Goal: Information Seeking & Learning: Learn about a topic

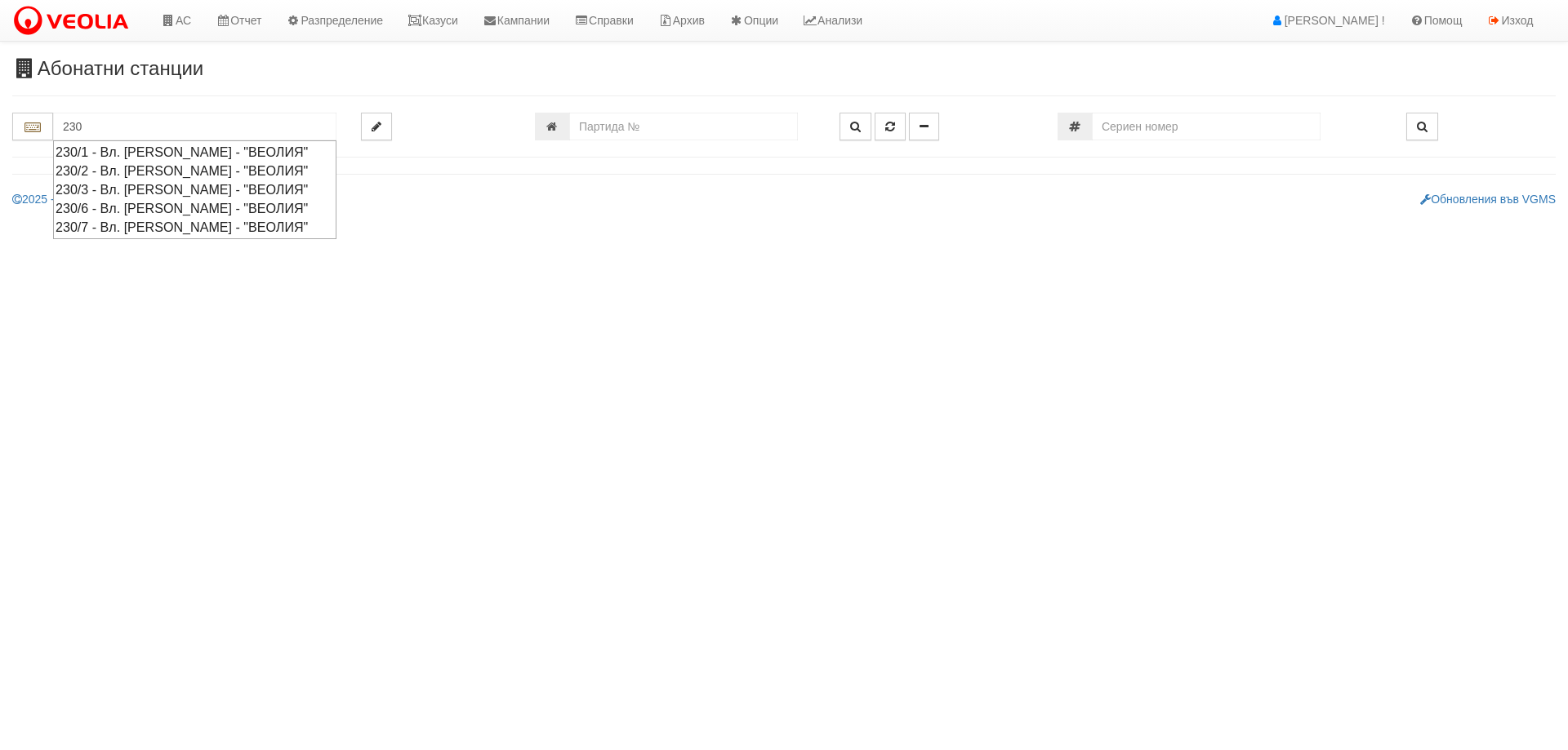
click at [132, 190] on div "230/3 - Вл. [PERSON_NAME] - "ВЕОЛИЯ"" at bounding box center [195, 189] width 279 height 19
type input "230/3 - Вл. [PERSON_NAME] - "ВЕОЛИЯ""
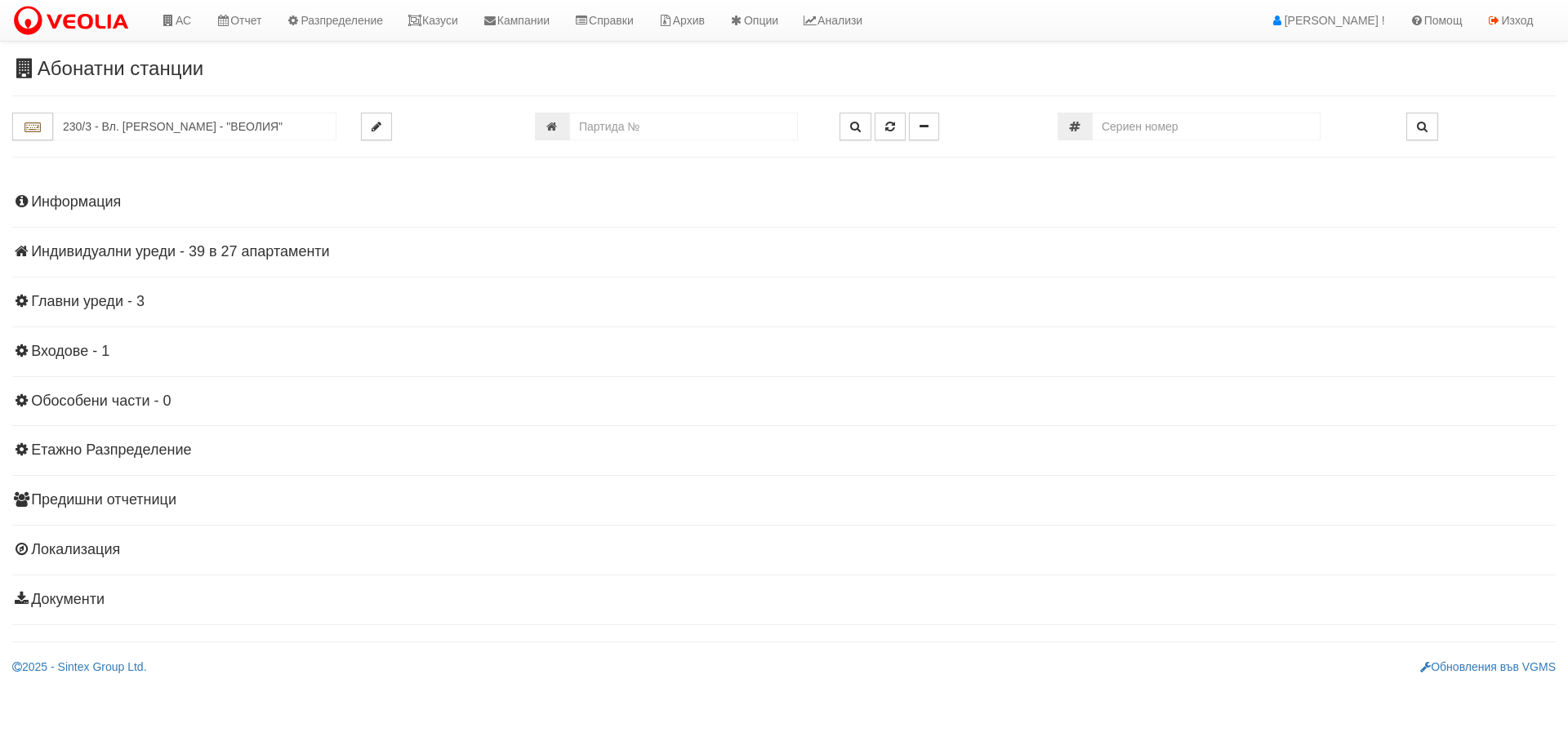
click at [199, 245] on h4 "Индивидуални уреди - 39 в 27 апартаменти" at bounding box center [784, 252] width 1543 height 16
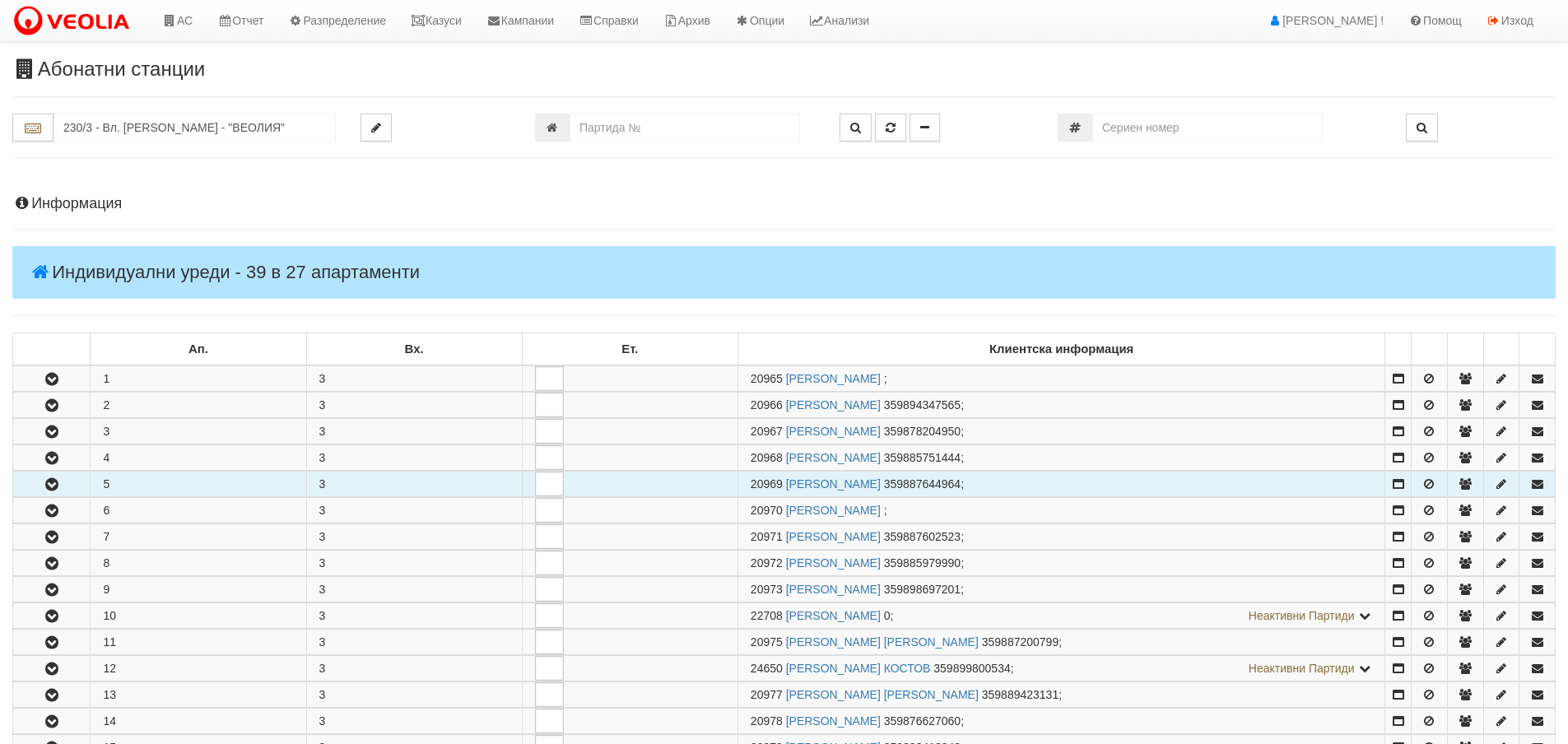
click at [64, 482] on button "button" at bounding box center [51, 484] width 77 height 25
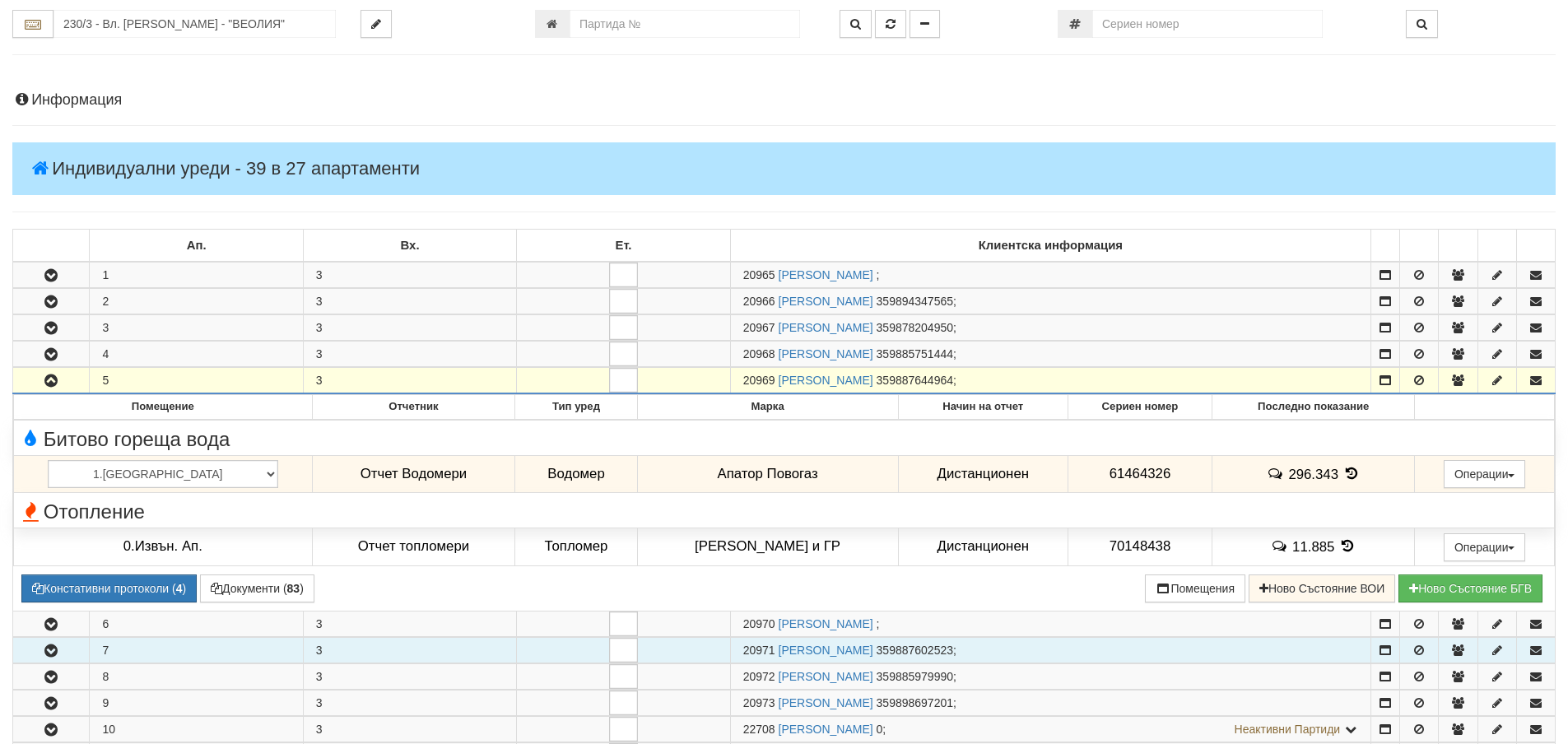
scroll to position [247, 0]
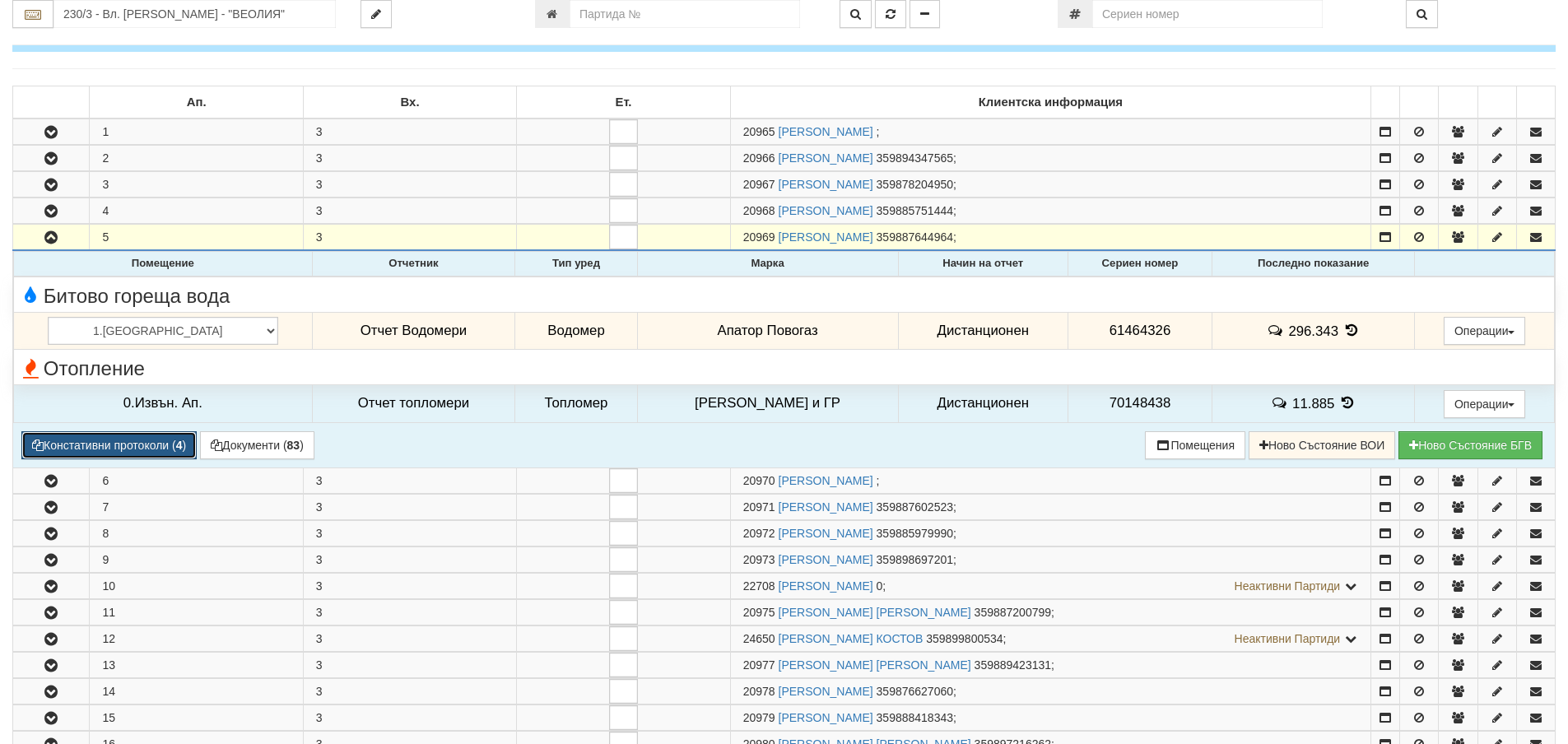
click at [57, 447] on button "Констативни протоколи ( 4 )" at bounding box center [109, 445] width 175 height 28
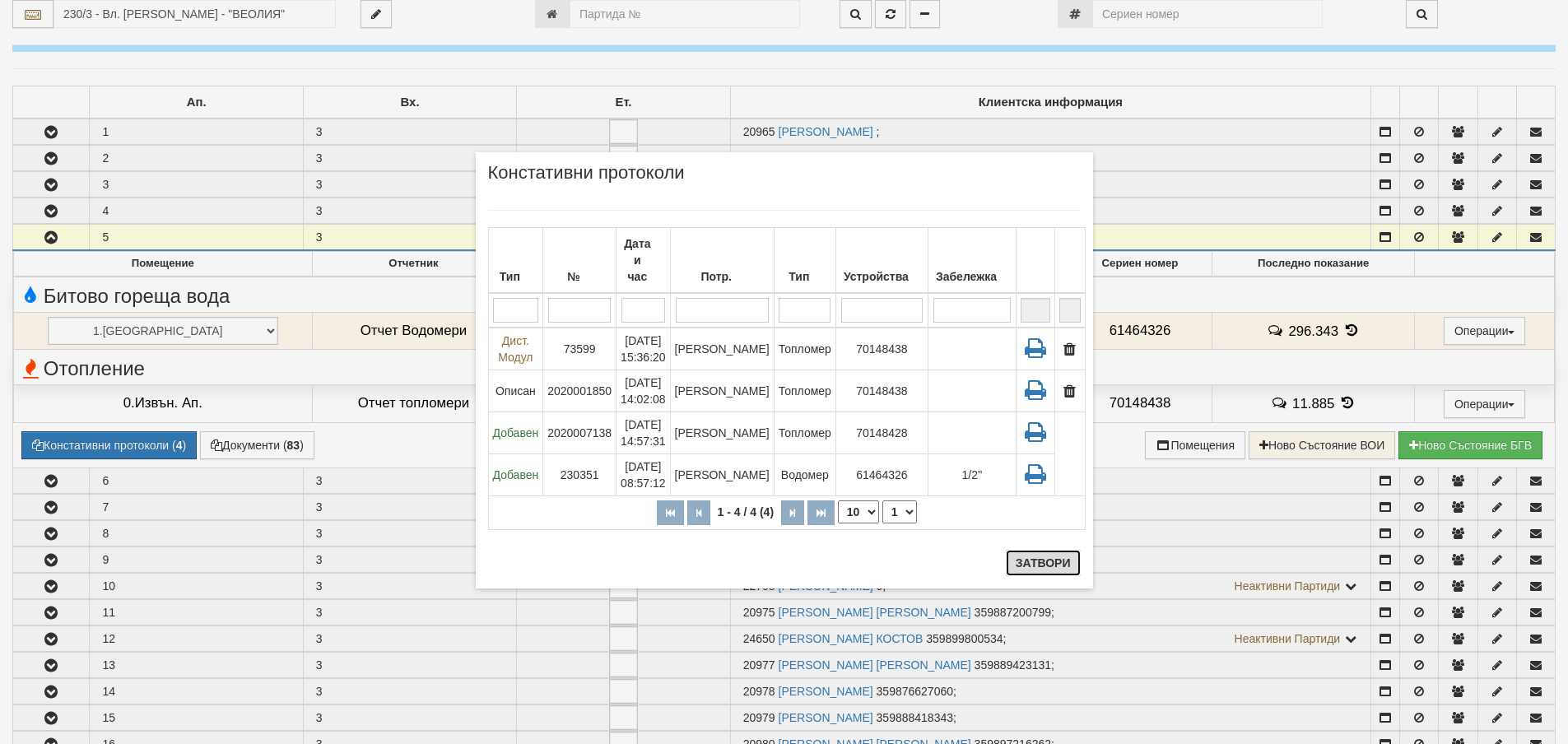
click at [1030, 565] on button "Затвори" at bounding box center [1043, 563] width 75 height 26
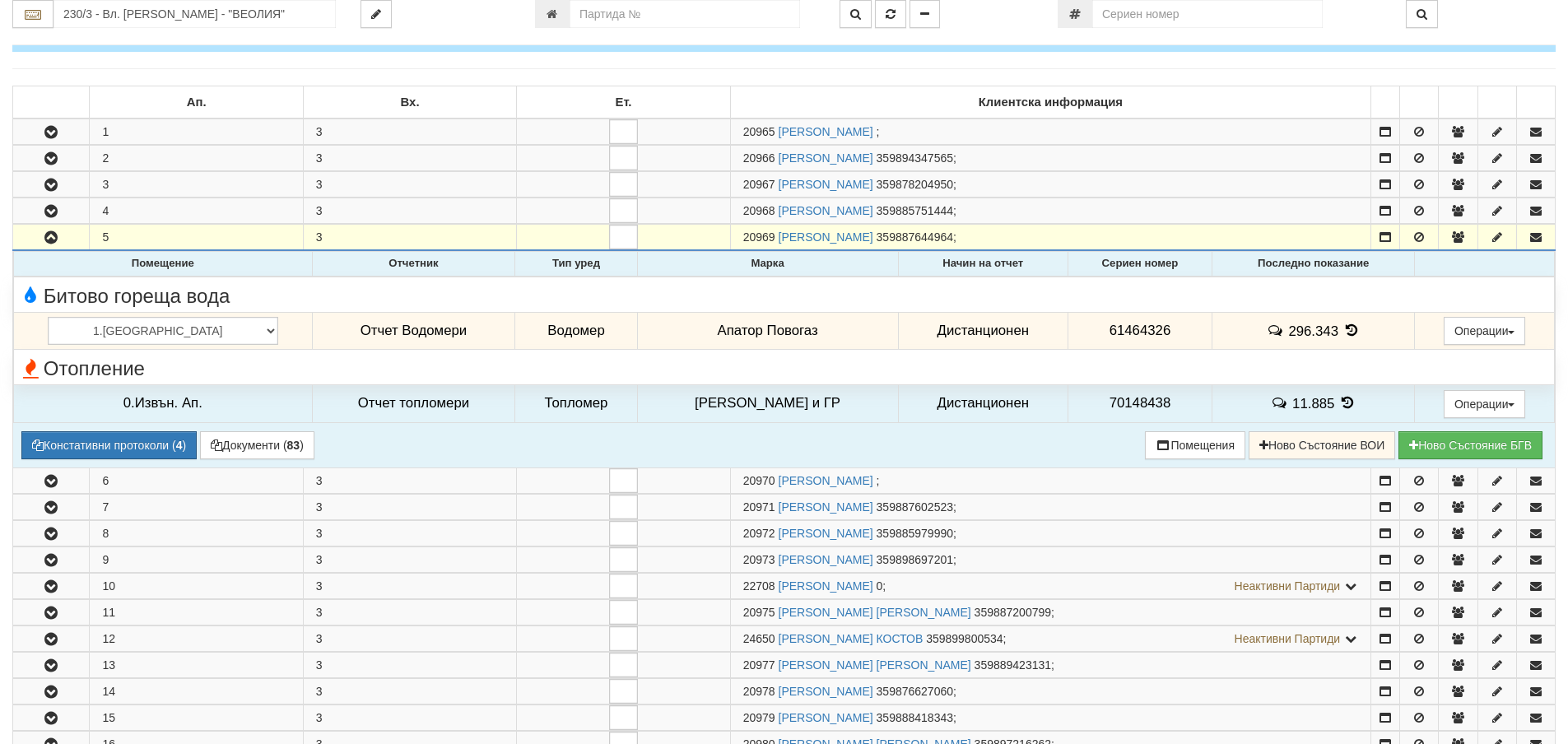
click at [1343, 328] on icon at bounding box center [1352, 330] width 18 height 14
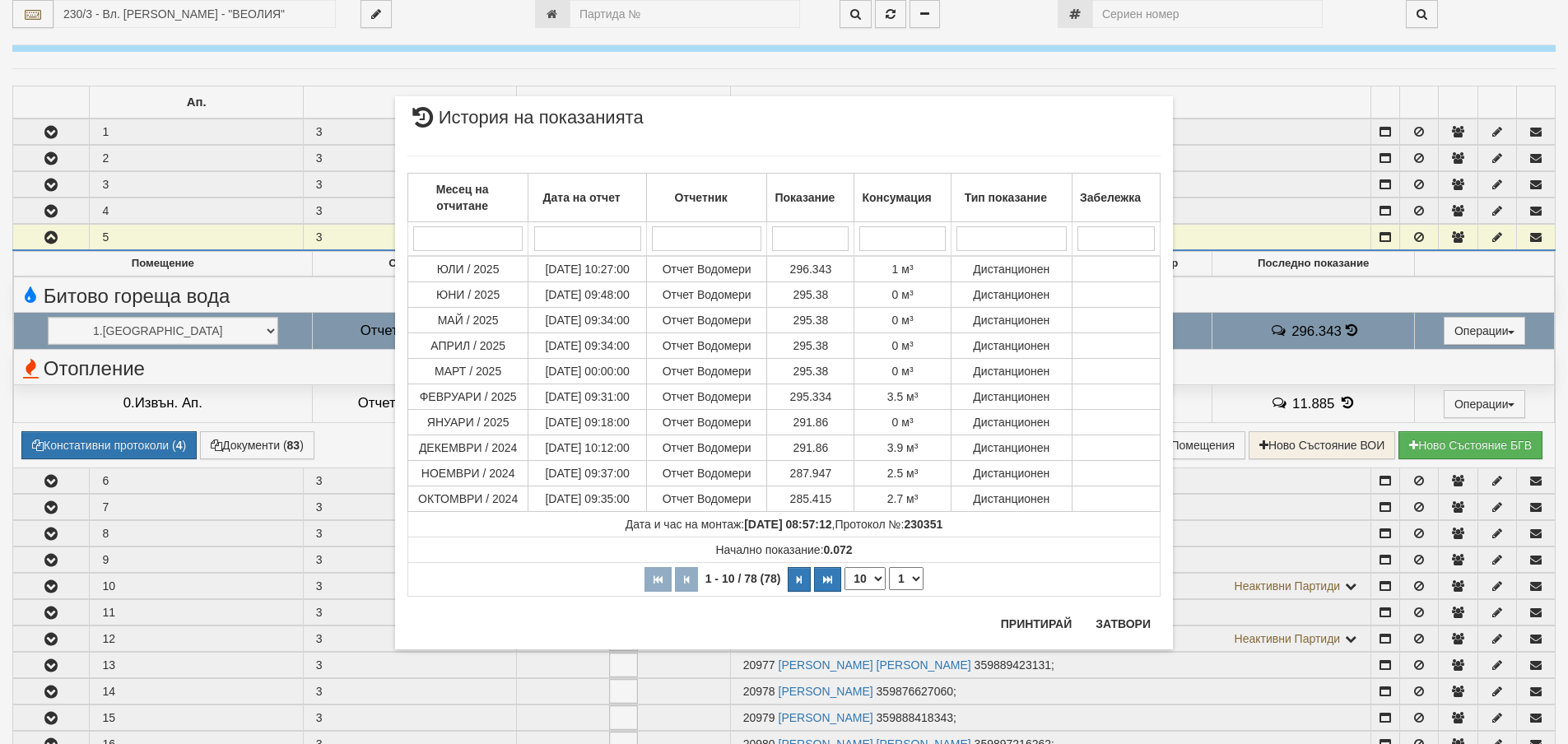
click at [869, 581] on select "10 20 30 40" at bounding box center [865, 579] width 41 height 23
select select "40"
click at [845, 590] on select "10 20 30 40" at bounding box center [865, 579] width 41 height 23
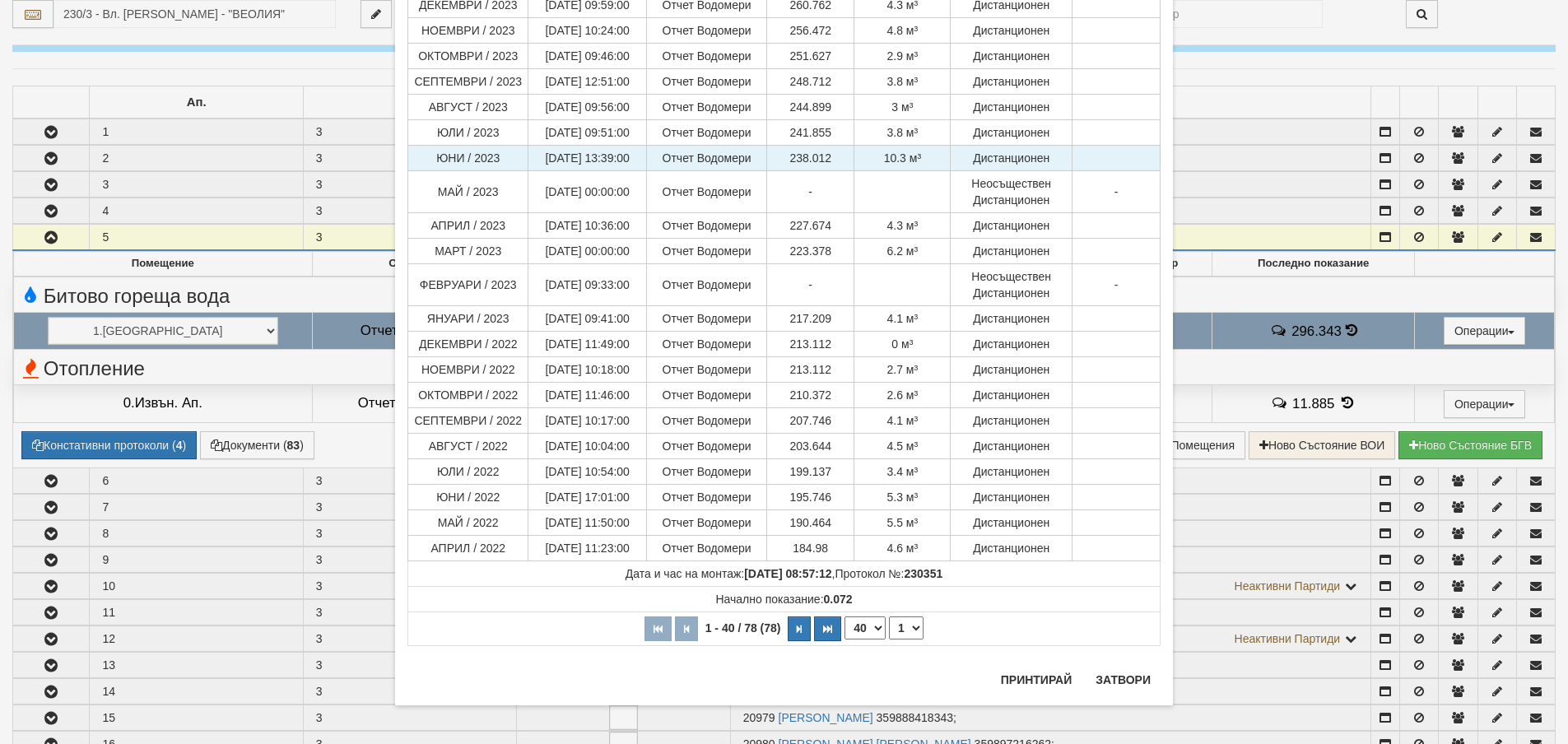
scroll to position [696, 0]
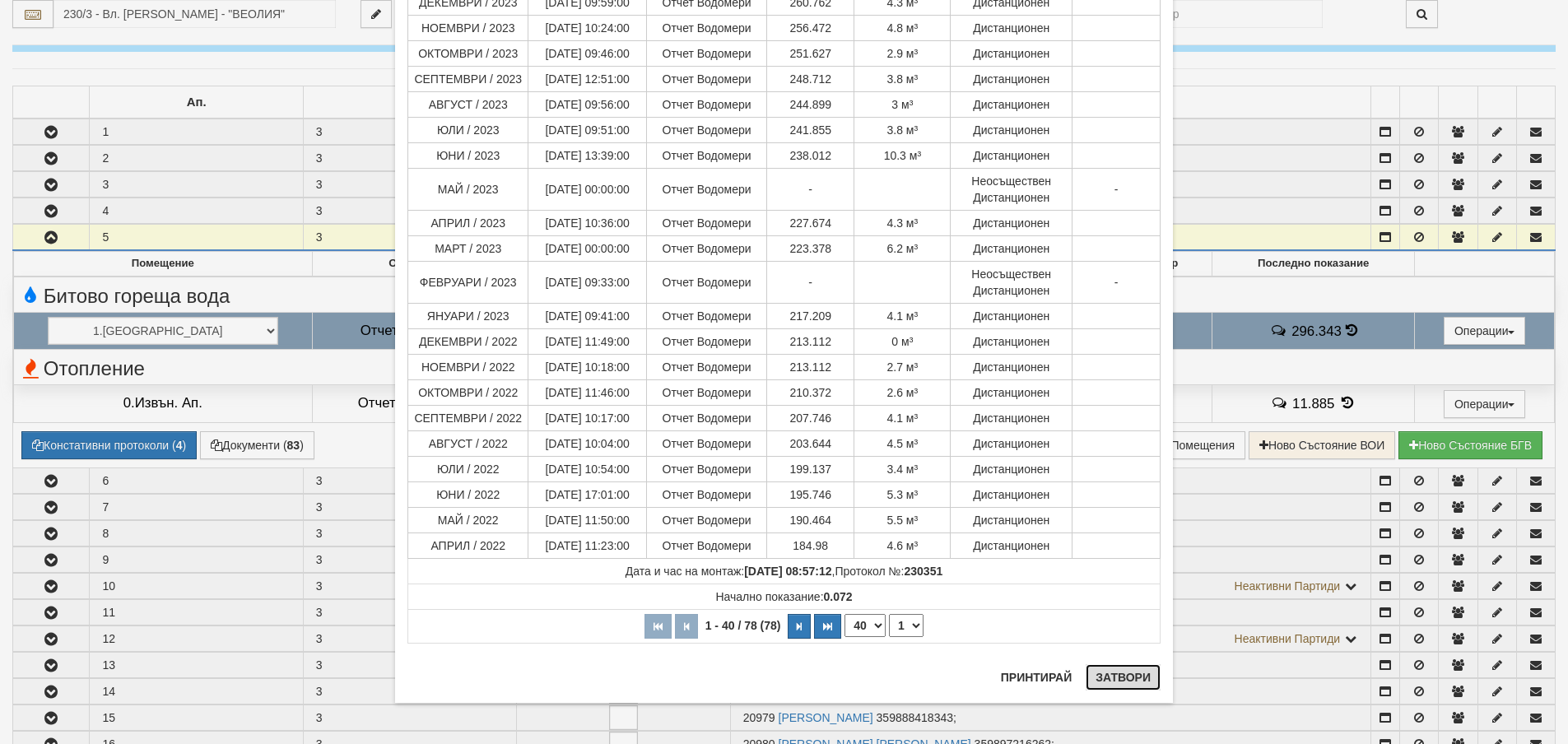
click at [1141, 676] on button "Затвори" at bounding box center [1123, 678] width 75 height 26
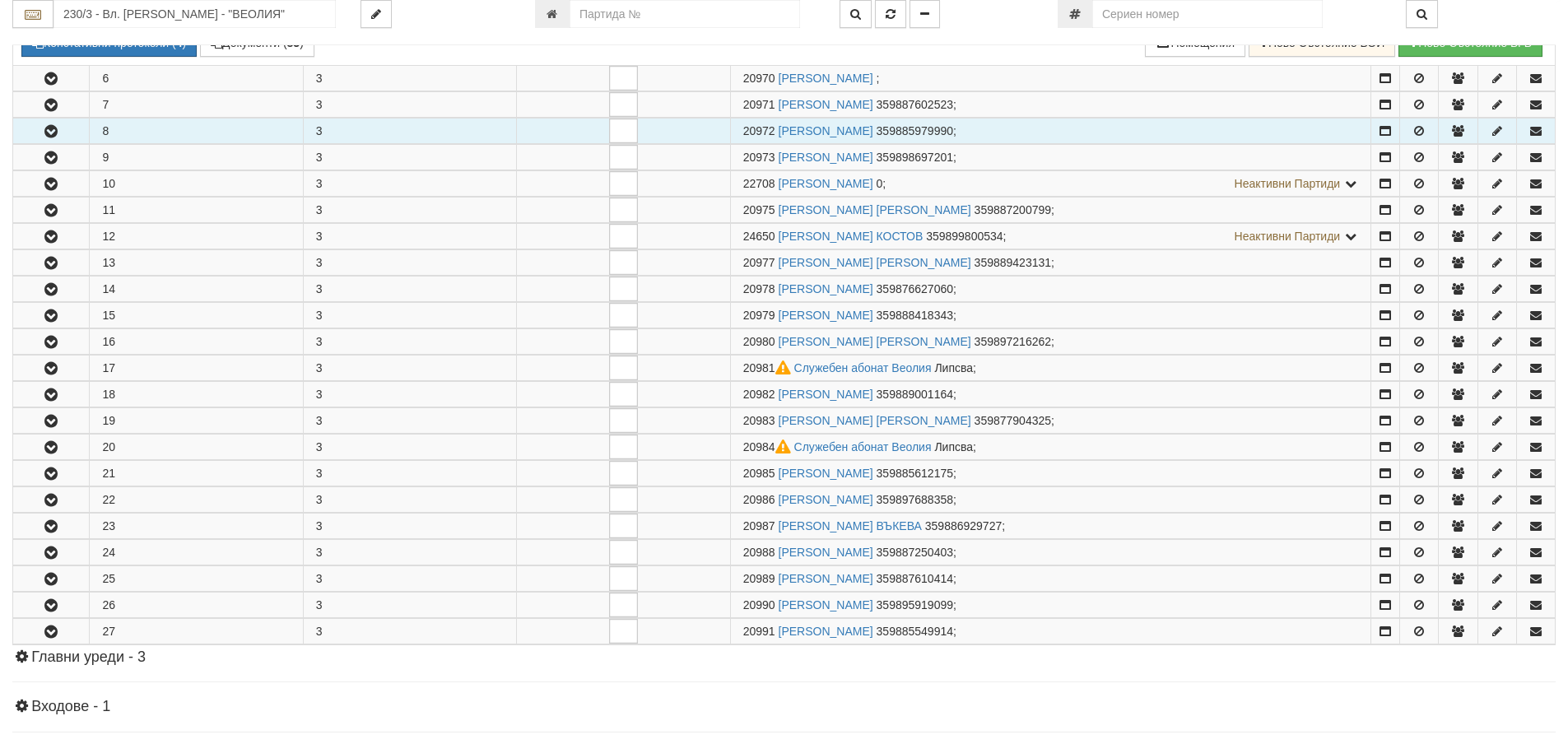
scroll to position [823, 0]
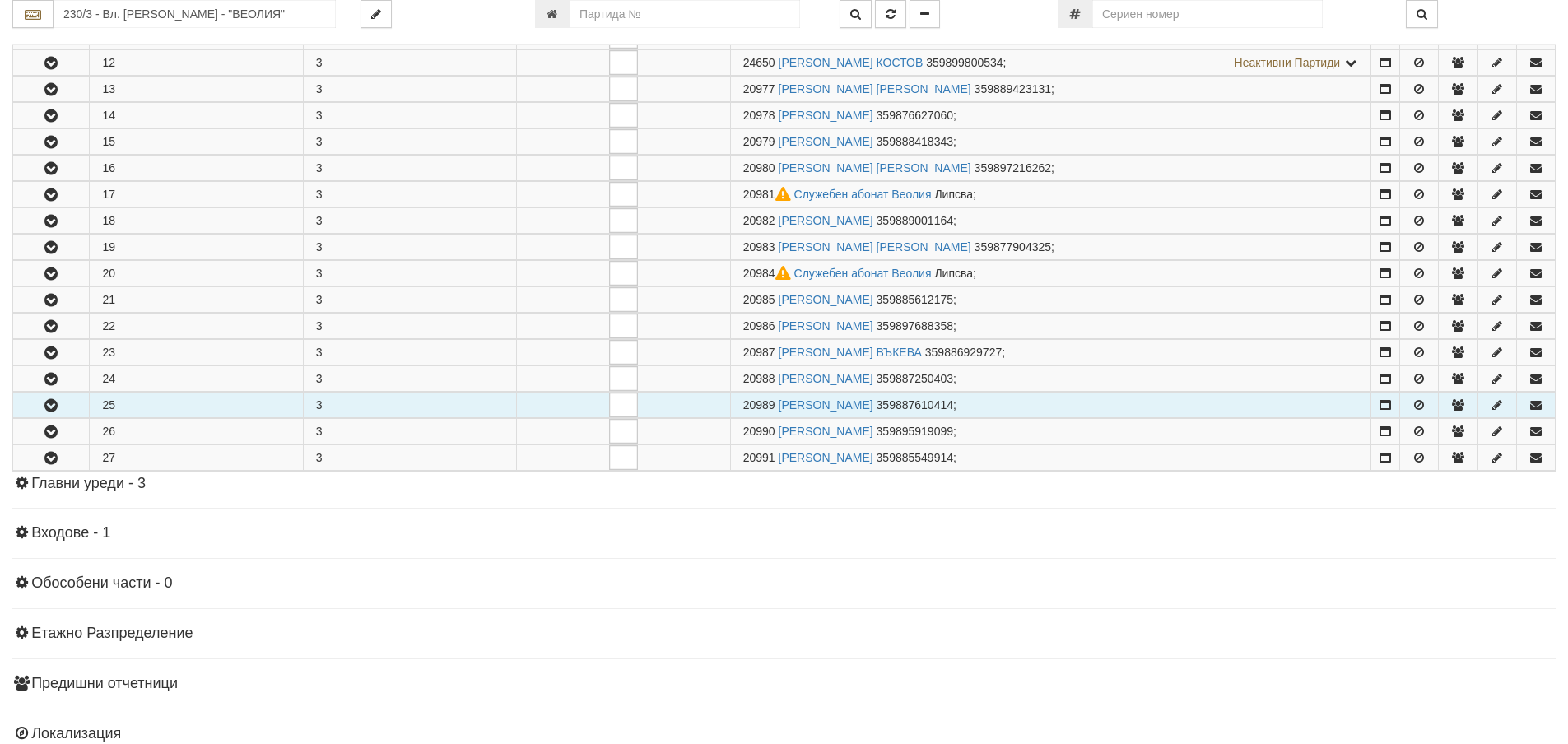
click at [72, 400] on button "button" at bounding box center [51, 405] width 76 height 25
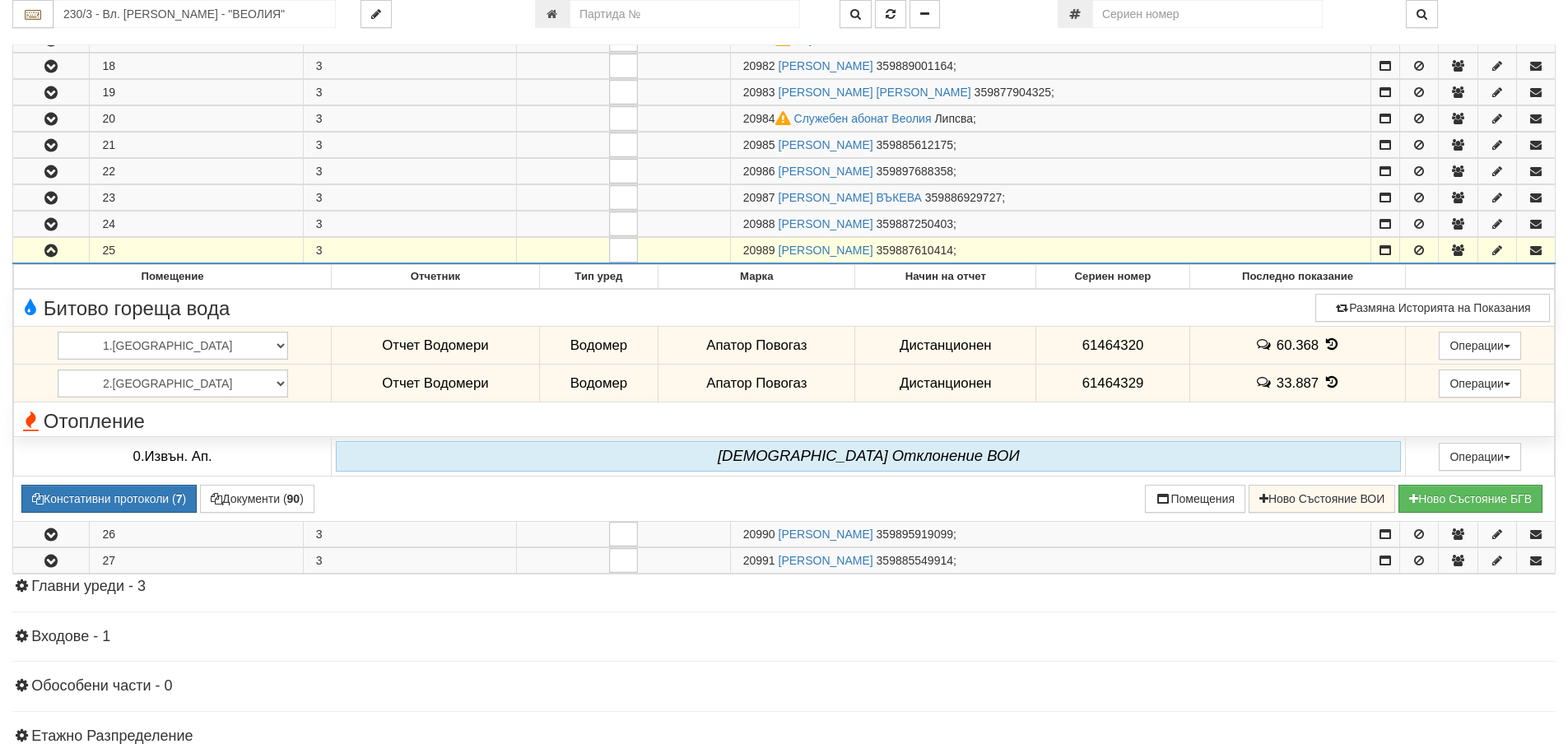
scroll to position [1153, 0]
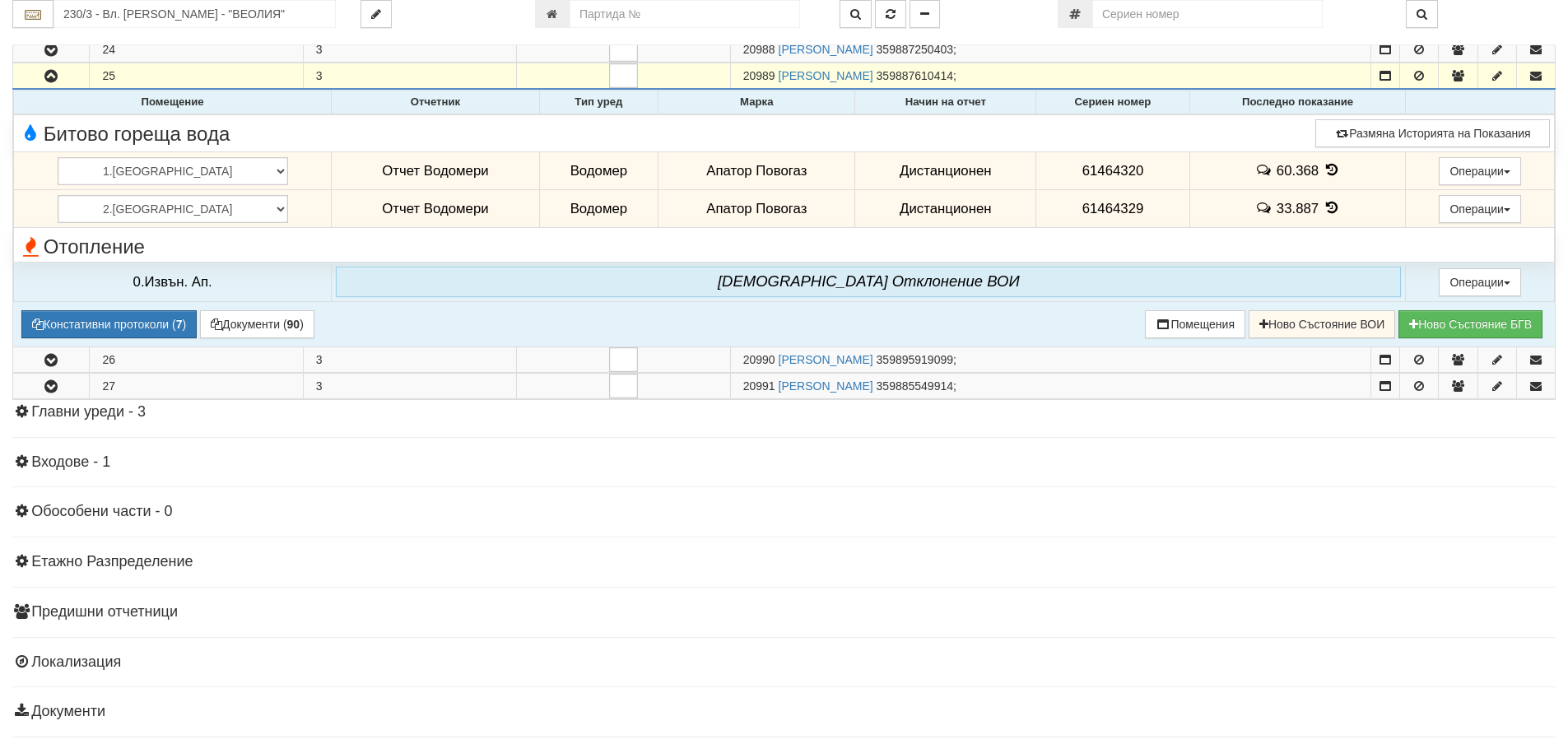
click at [1323, 171] on icon at bounding box center [1332, 169] width 18 height 14
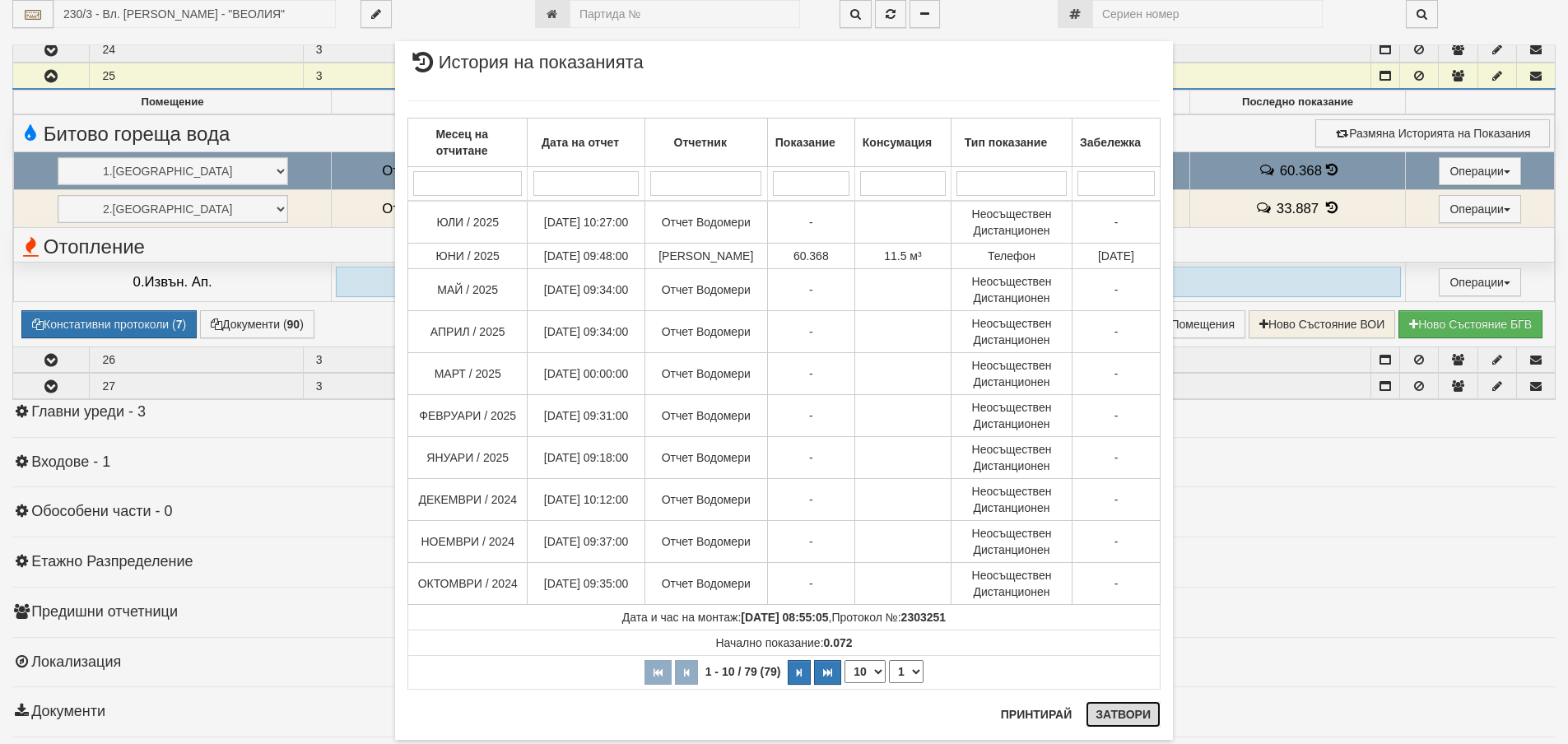
click at [1139, 720] on button "Затвори" at bounding box center [1123, 714] width 75 height 26
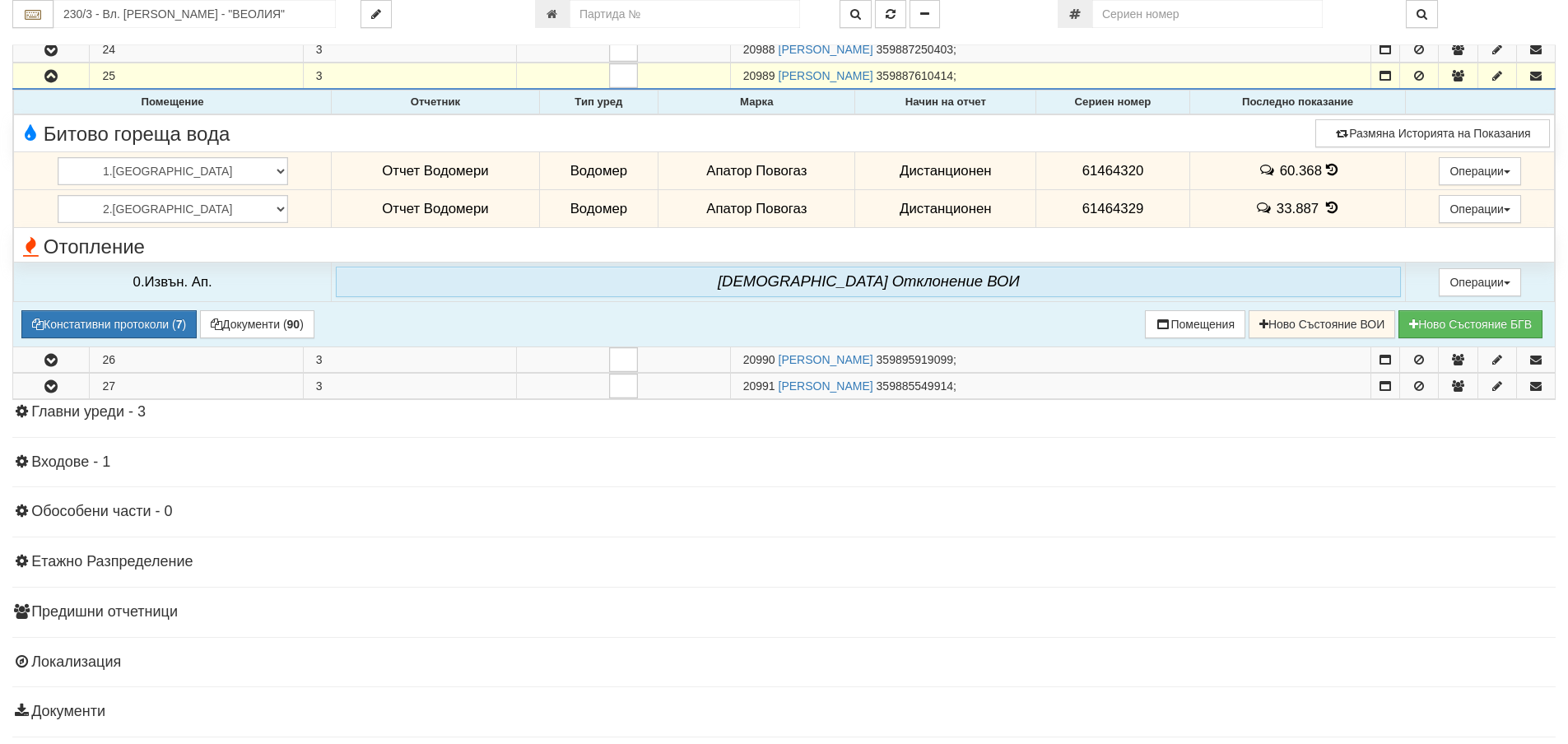
click at [1323, 212] on icon at bounding box center [1332, 207] width 18 height 14
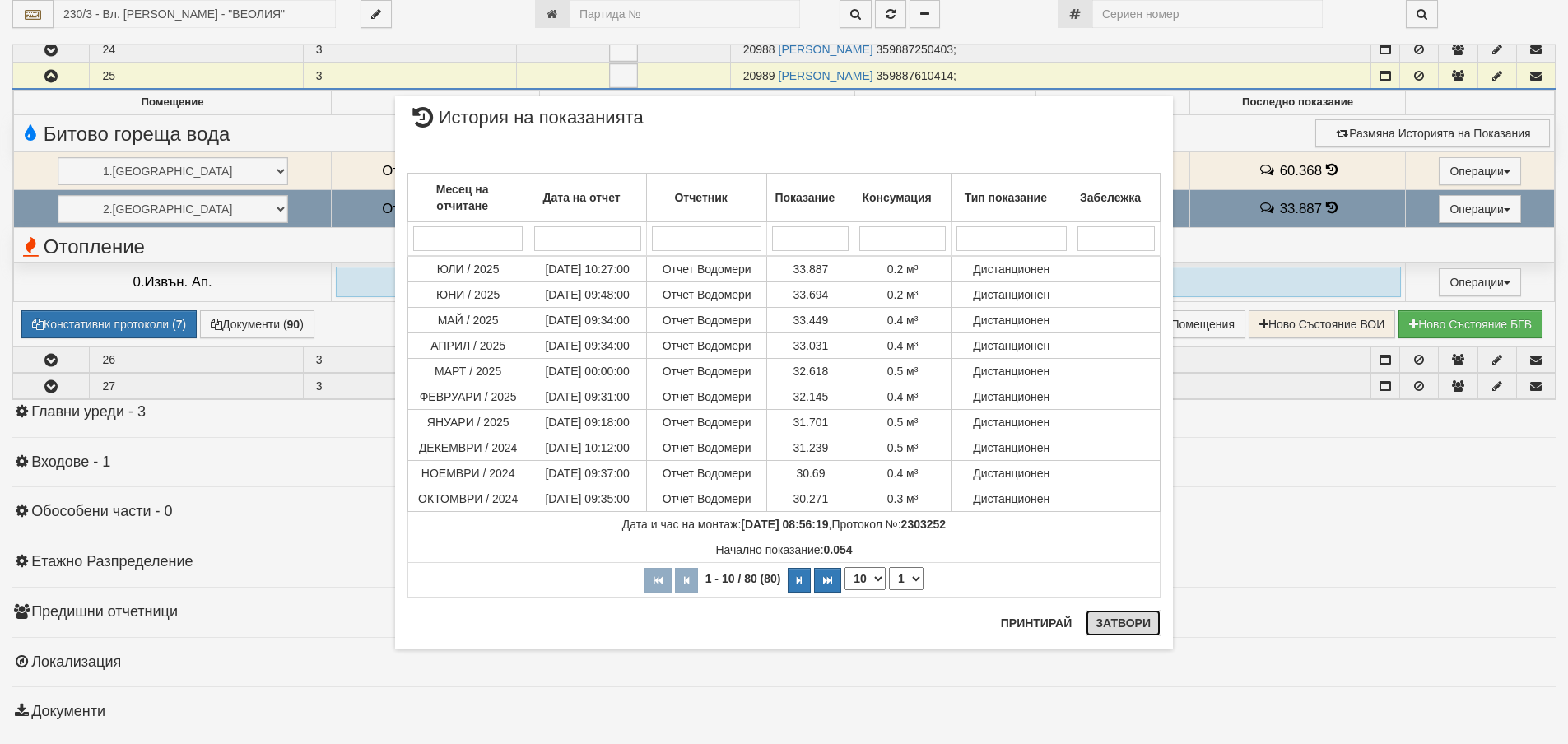
click at [1152, 625] on button "Затвори" at bounding box center [1123, 623] width 75 height 26
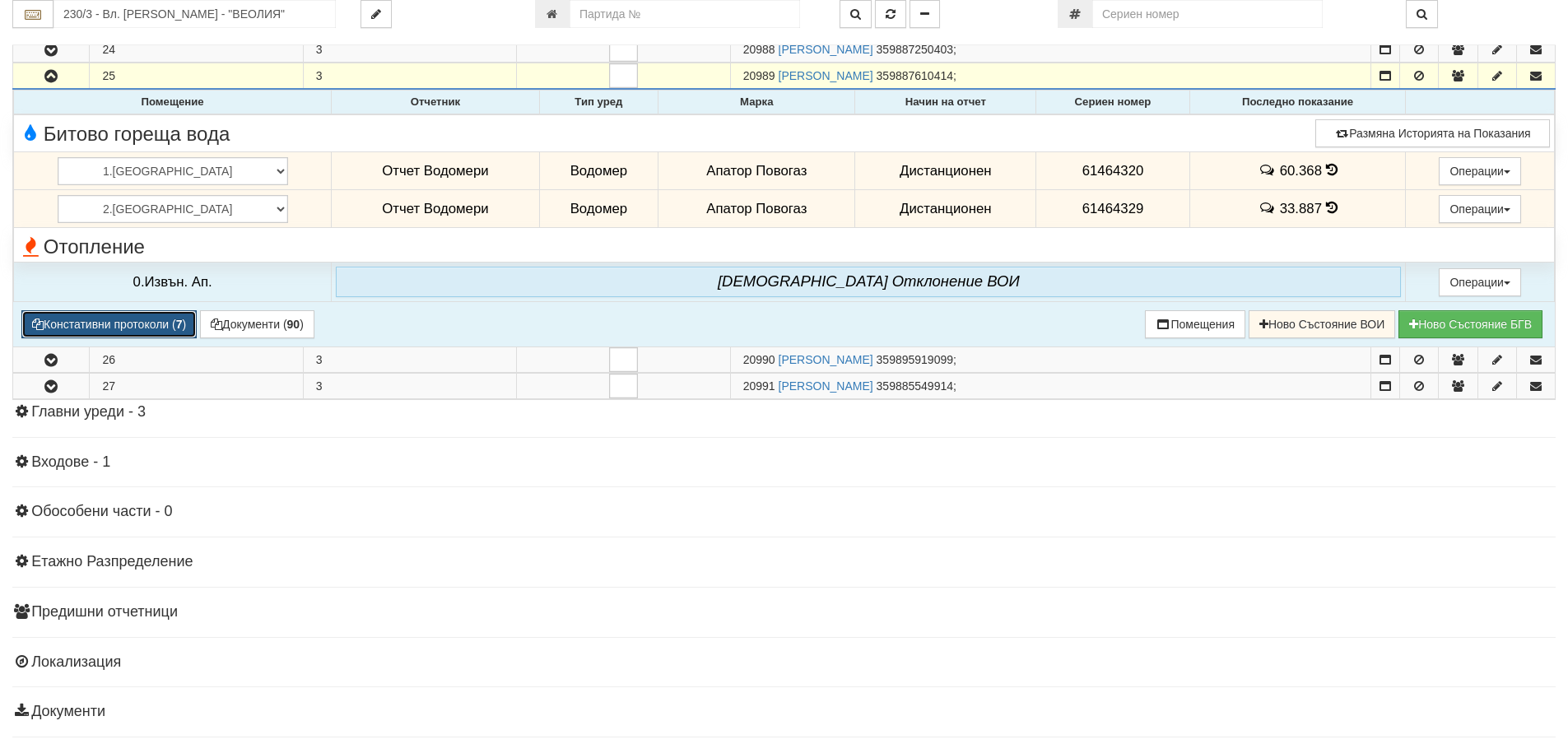
click at [108, 324] on button "Констативни протоколи ( 7 )" at bounding box center [109, 325] width 175 height 28
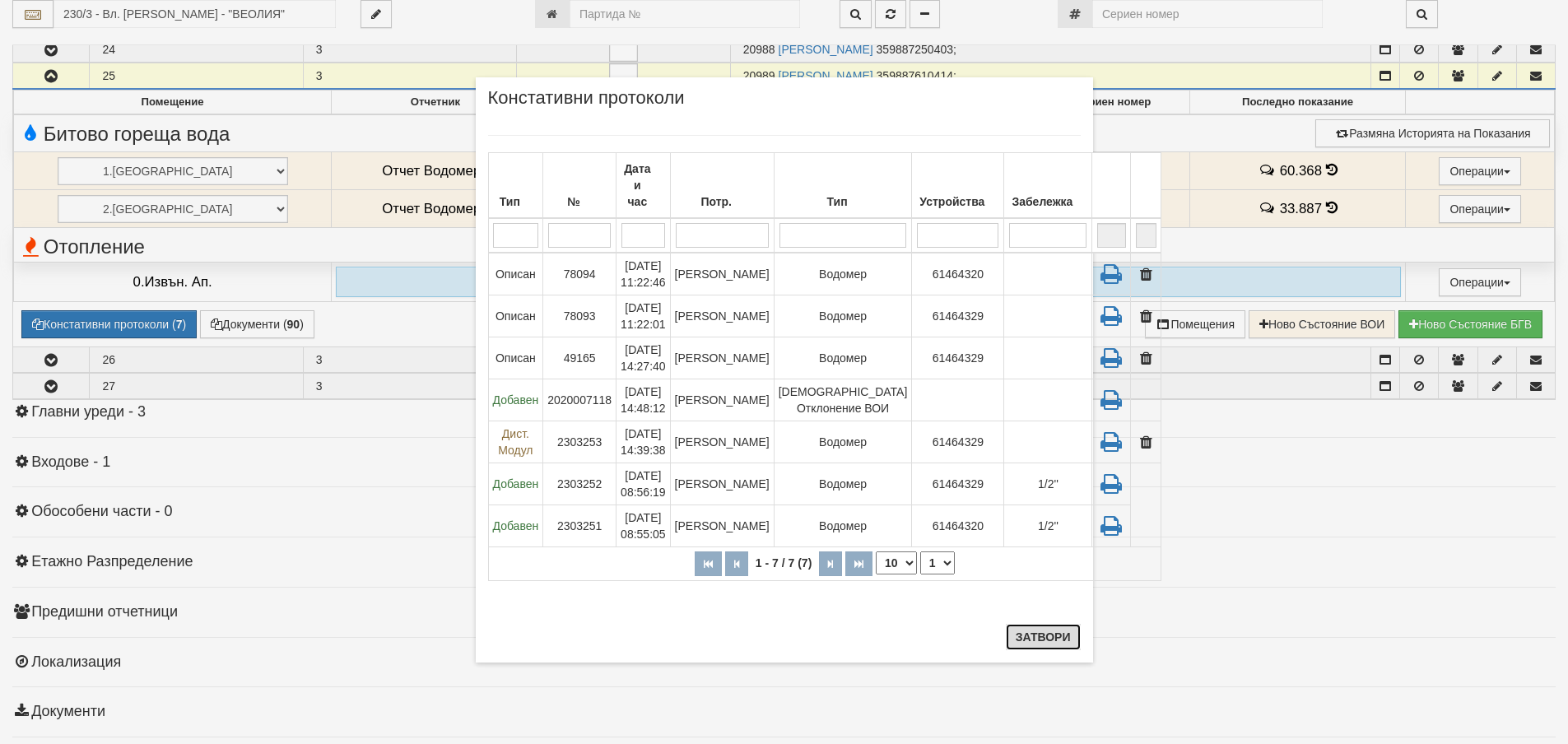
click at [1054, 633] on button "Затвори" at bounding box center [1043, 637] width 75 height 26
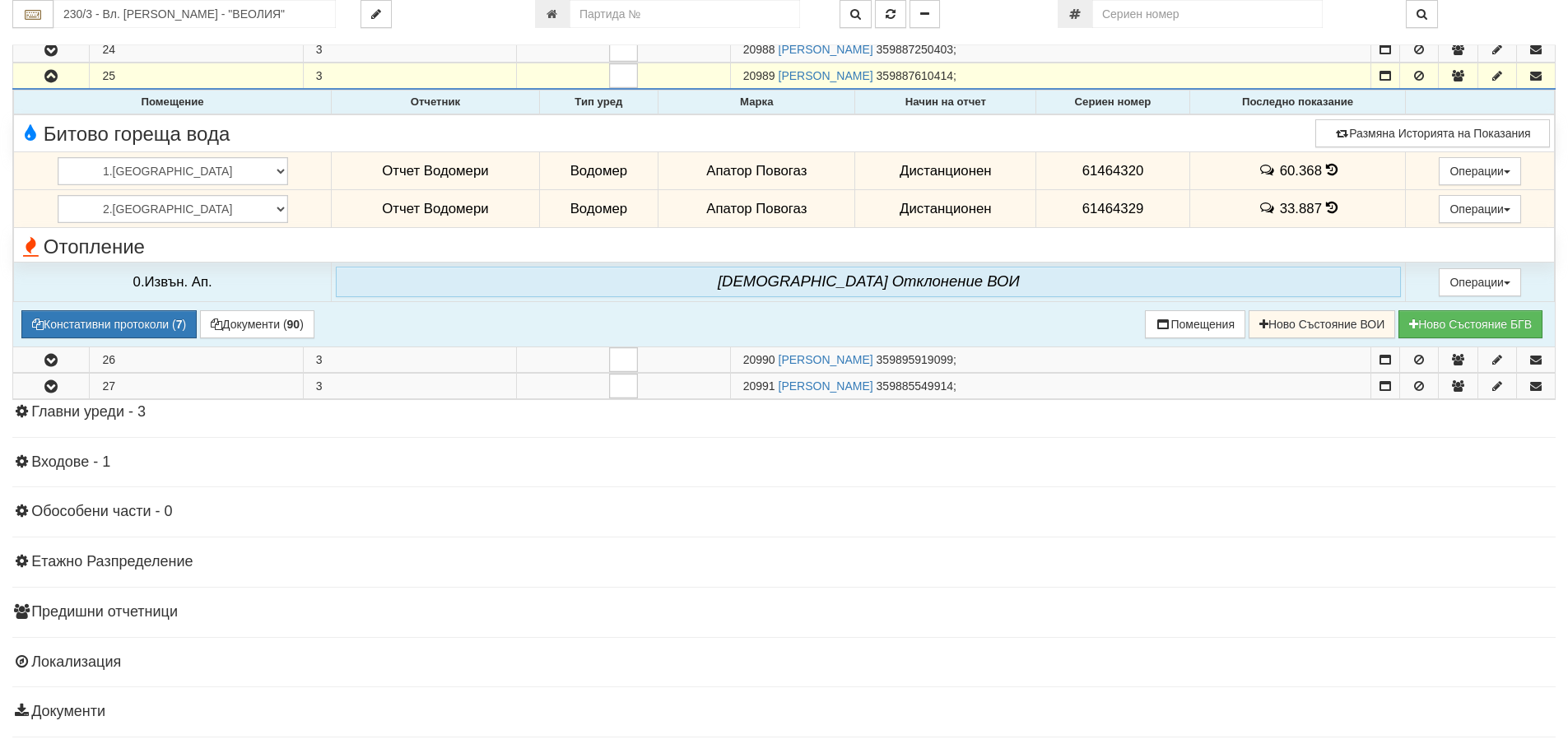
click at [1326, 171] on icon at bounding box center [1332, 169] width 12 height 14
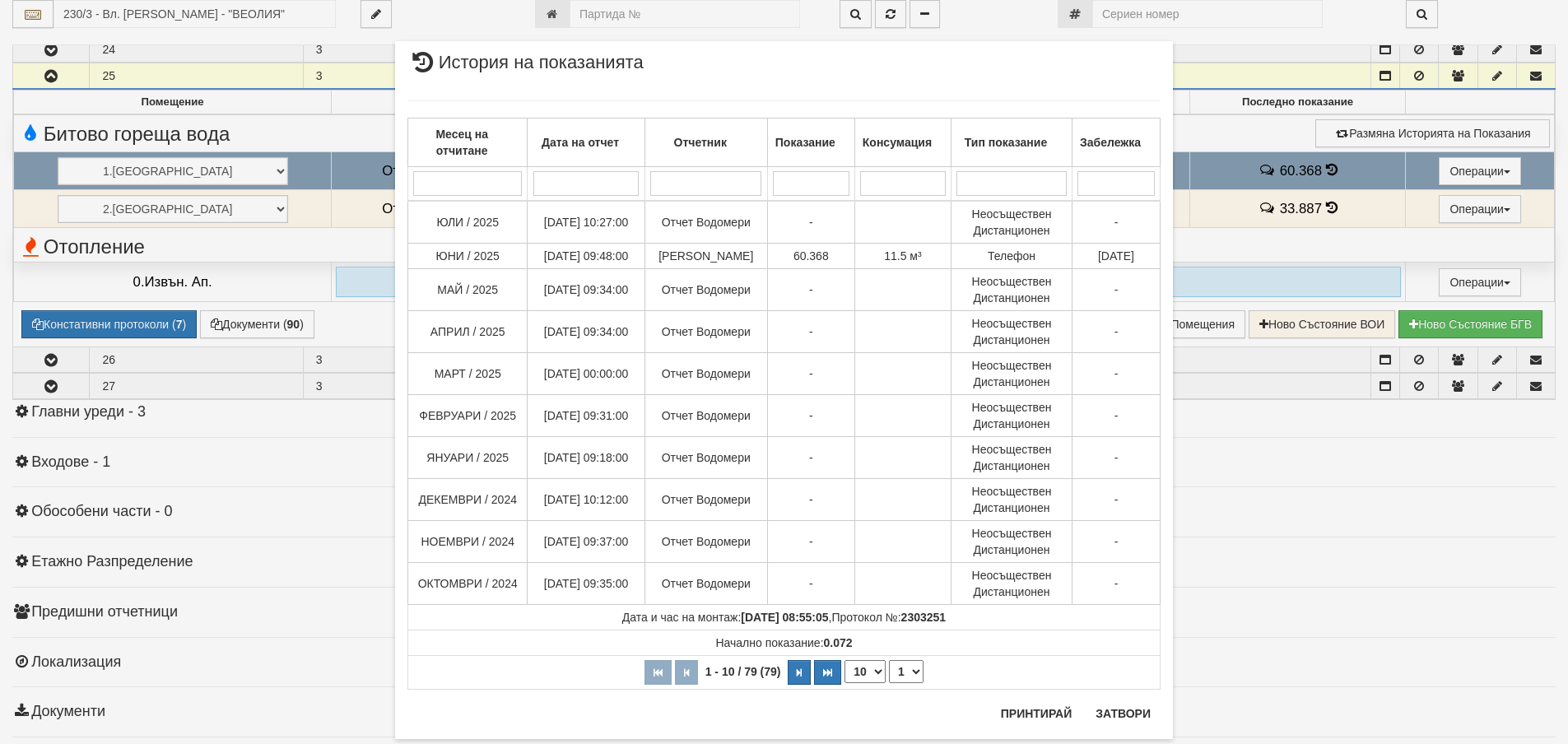
click at [1125, 704] on div "Месец на отчитане Дата на отчет Отчетник Показание Консумация Тип показание Заб…" at bounding box center [784, 396] width 753 height 623
click at [1107, 715] on button "Затвори" at bounding box center [1123, 713] width 75 height 26
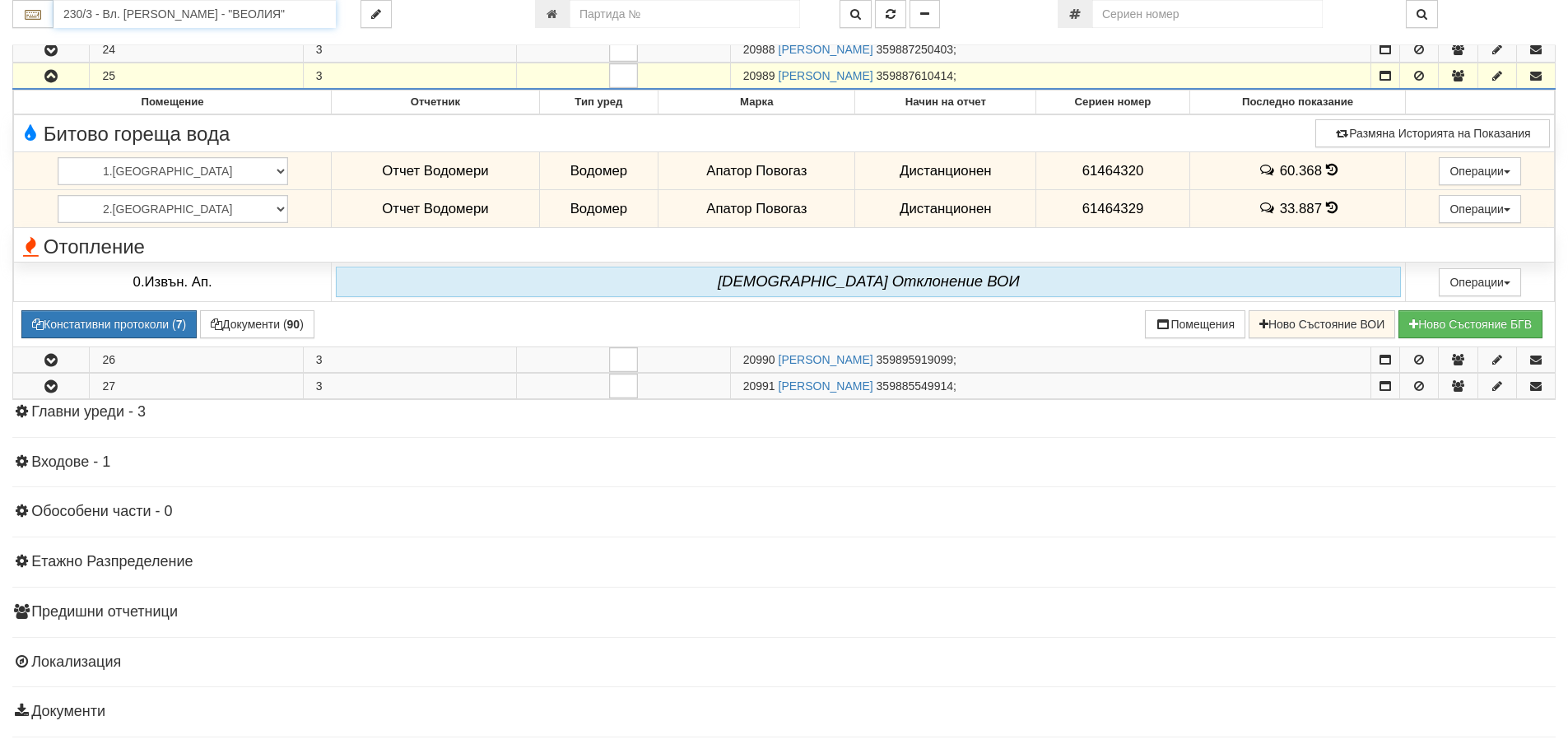
click at [253, 14] on input "230/3 - Вл. [PERSON_NAME] - "ВЕОЛИЯ"" at bounding box center [195, 14] width 282 height 28
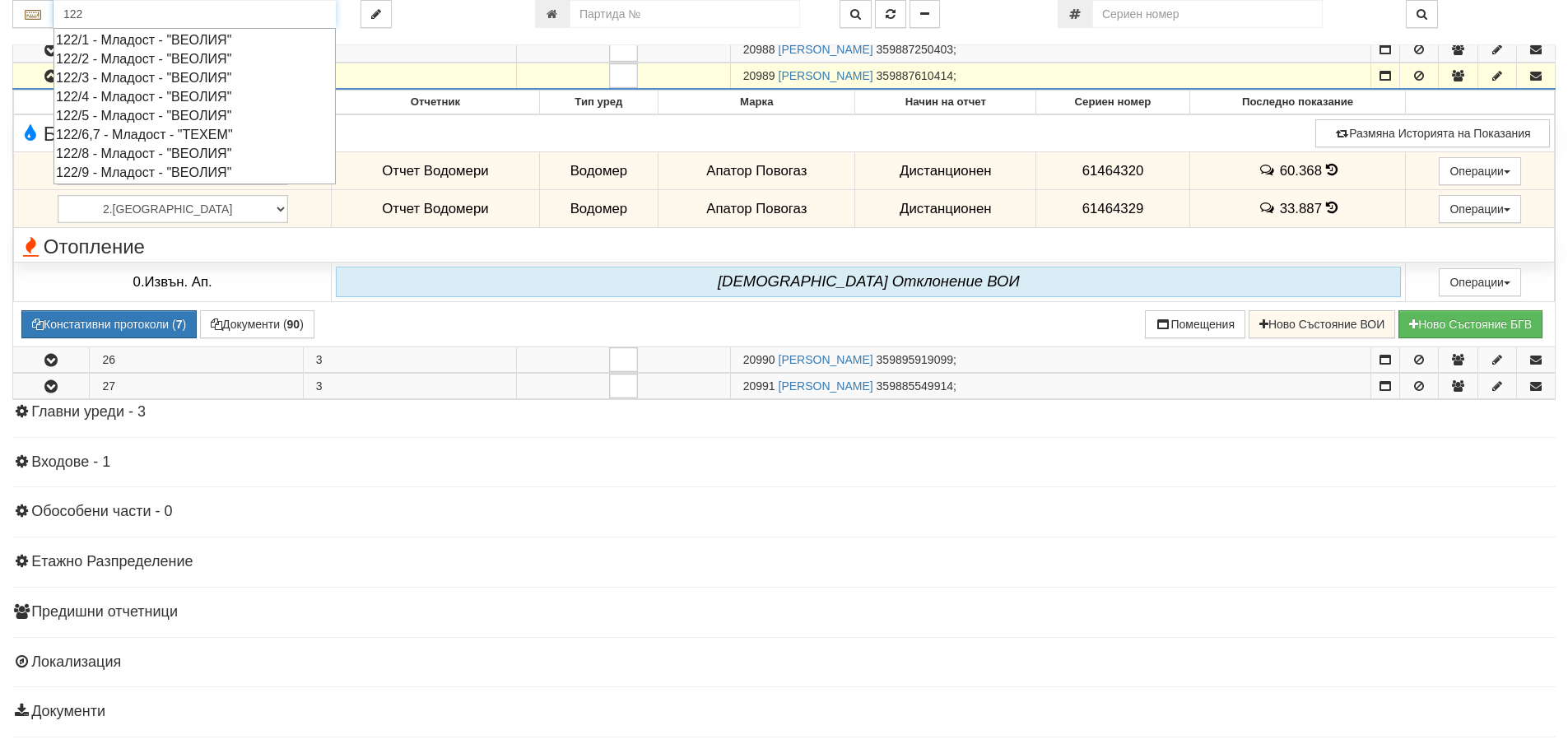
click at [184, 149] on div "122/8 - Младост - "ВЕОЛИЯ"" at bounding box center [195, 153] width 277 height 19
type input "122/8 - Младост - "ВЕОЛИЯ""
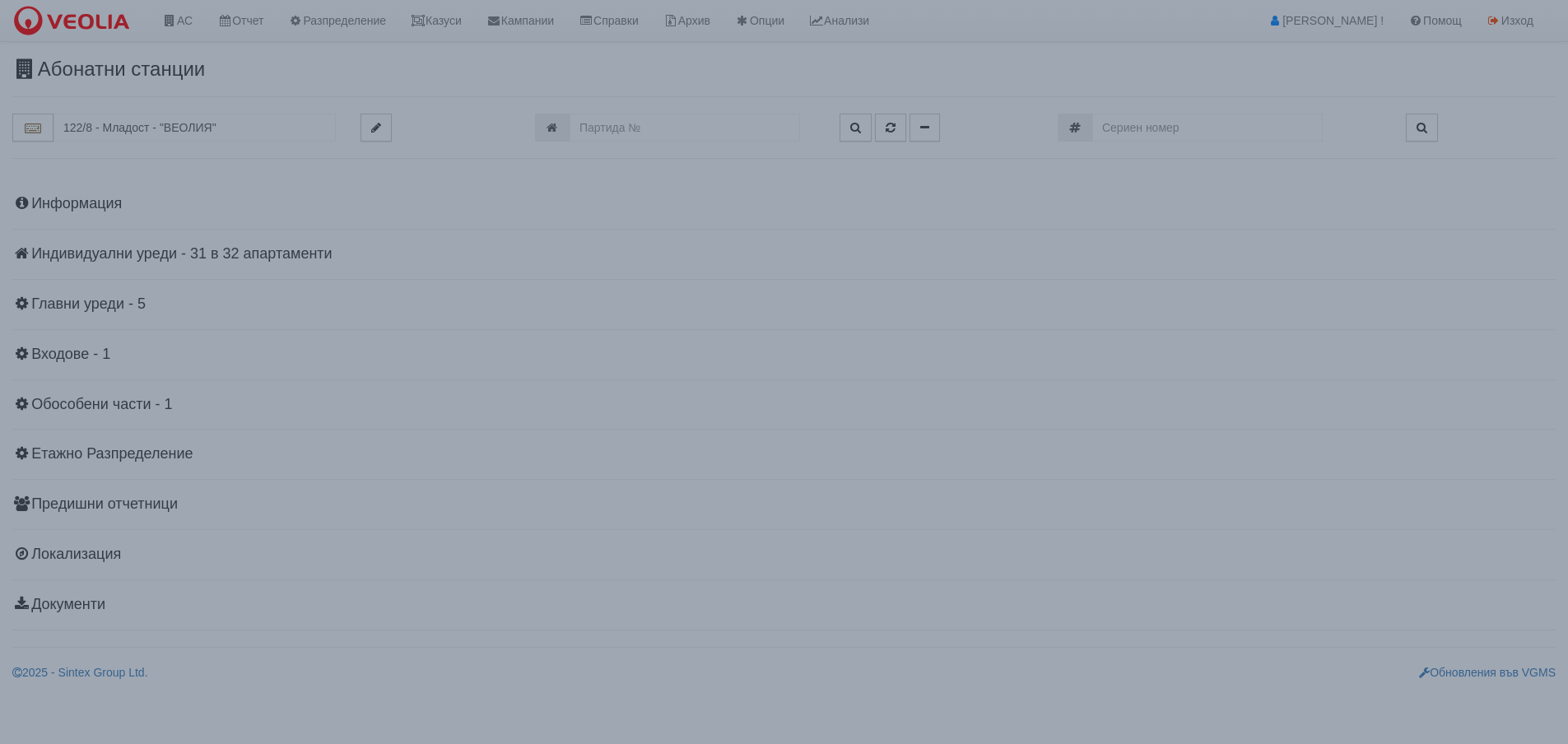
scroll to position [0, 0]
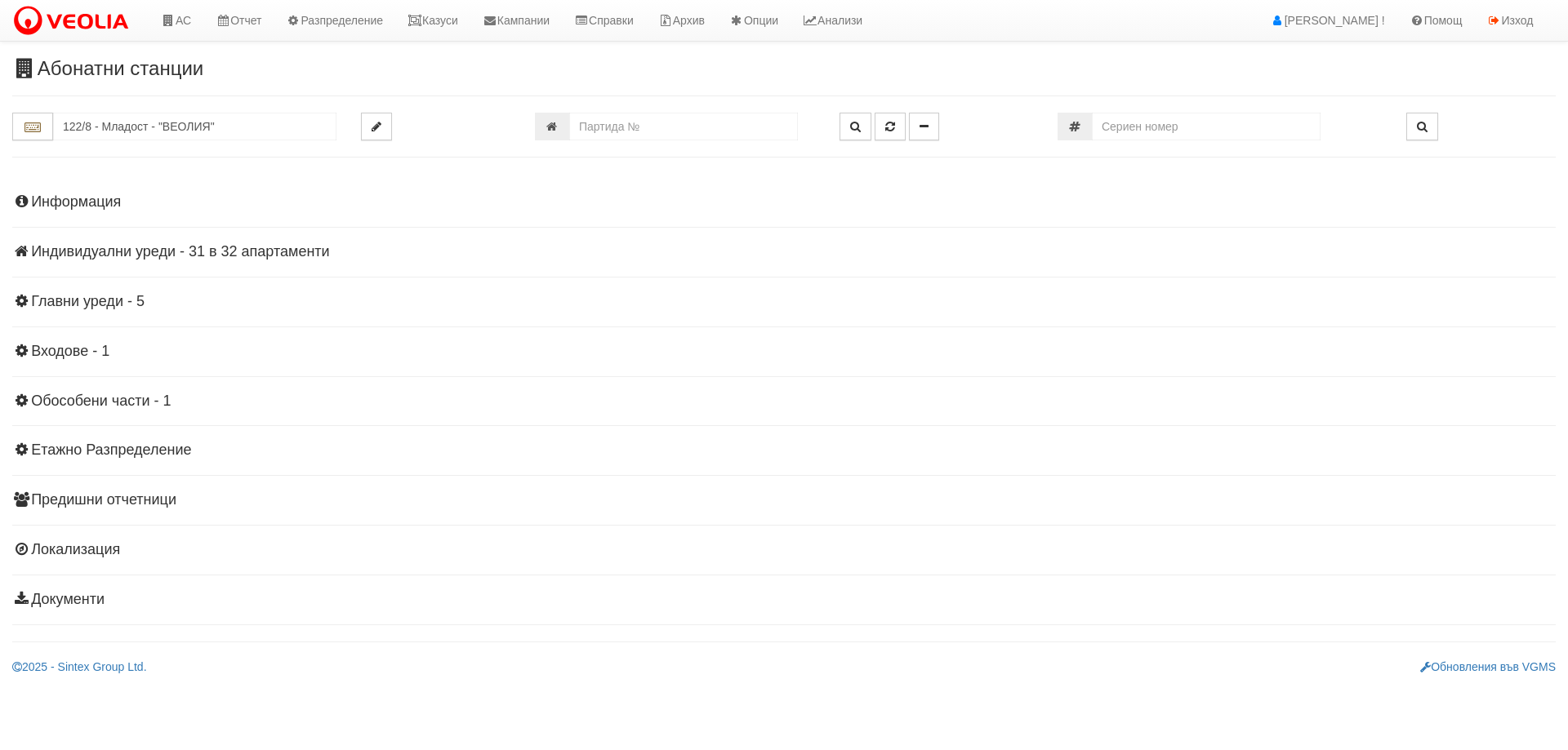
click at [206, 255] on h4 "Индивидуални уреди - 31 в 32 апартаменти" at bounding box center [784, 252] width 1543 height 16
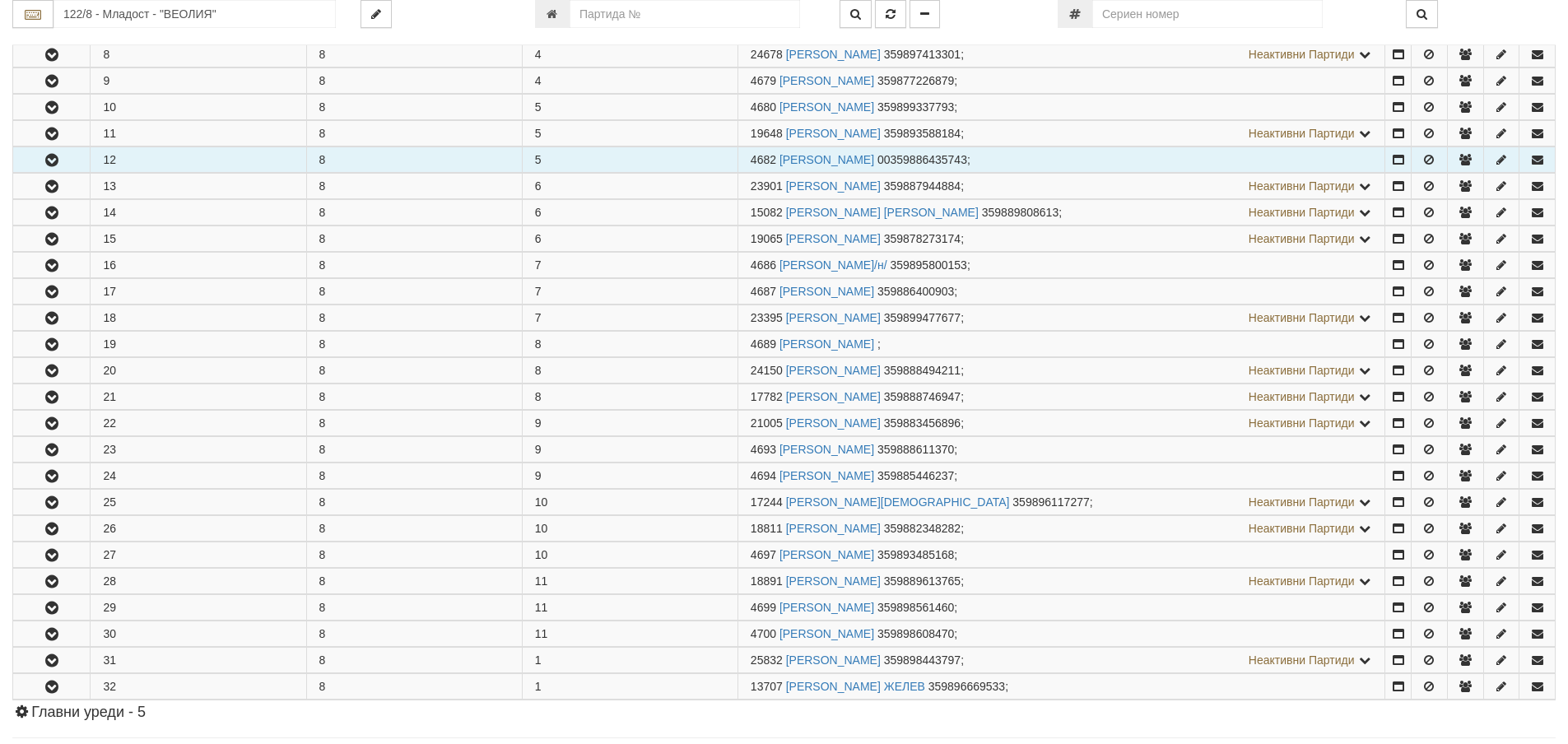
scroll to position [659, 0]
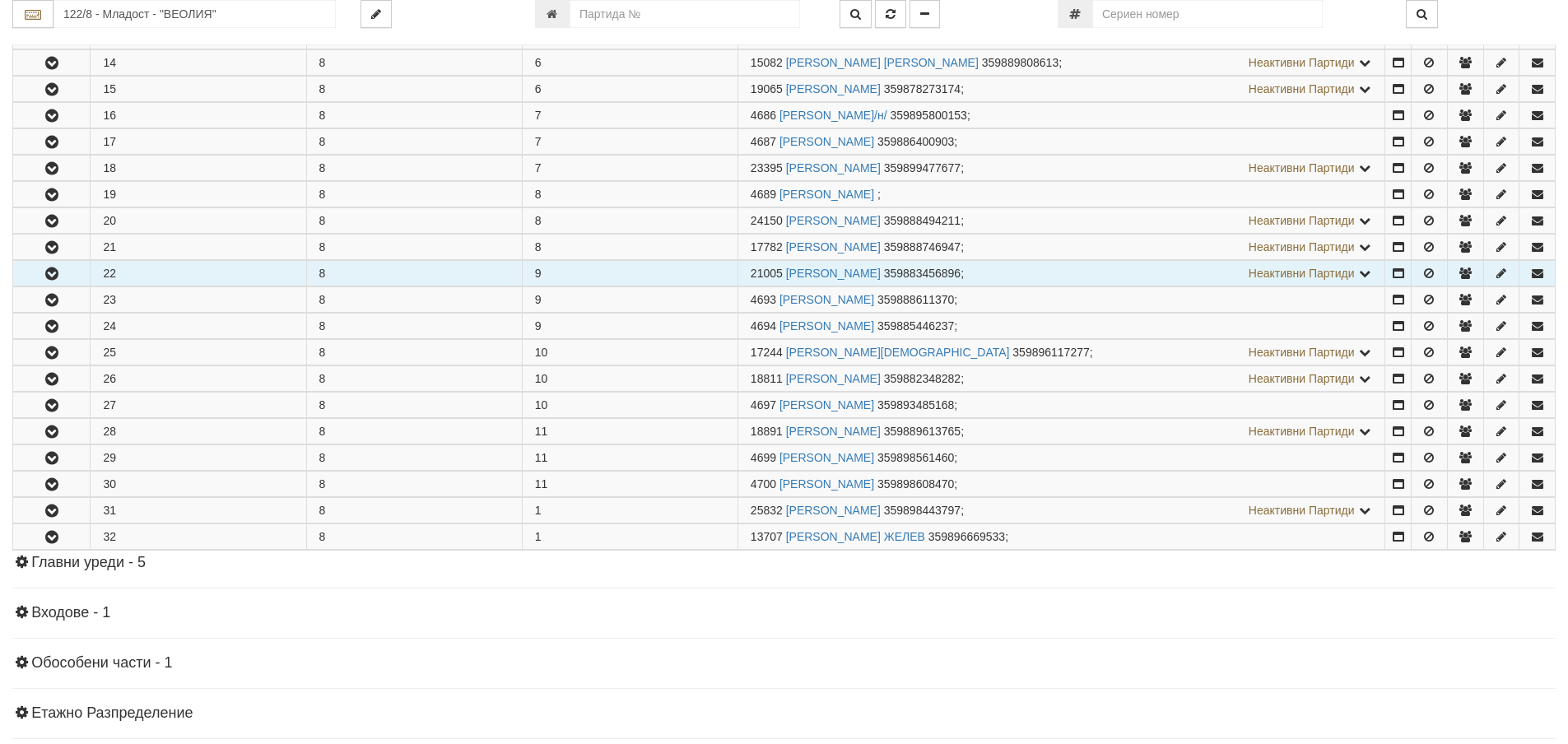
click at [76, 275] on button "button" at bounding box center [51, 273] width 77 height 25
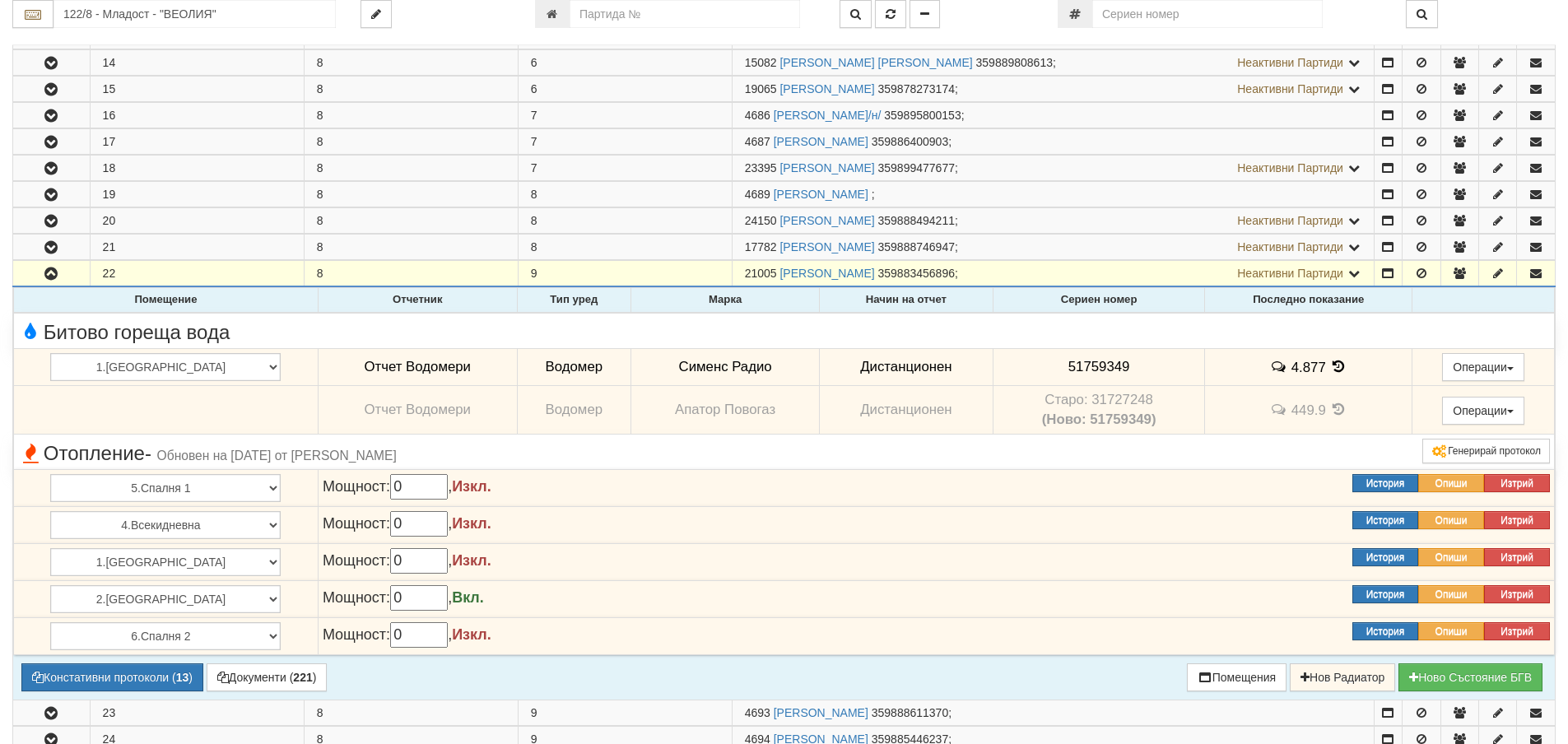
click at [1329, 367] on icon at bounding box center [1338, 367] width 18 height 14
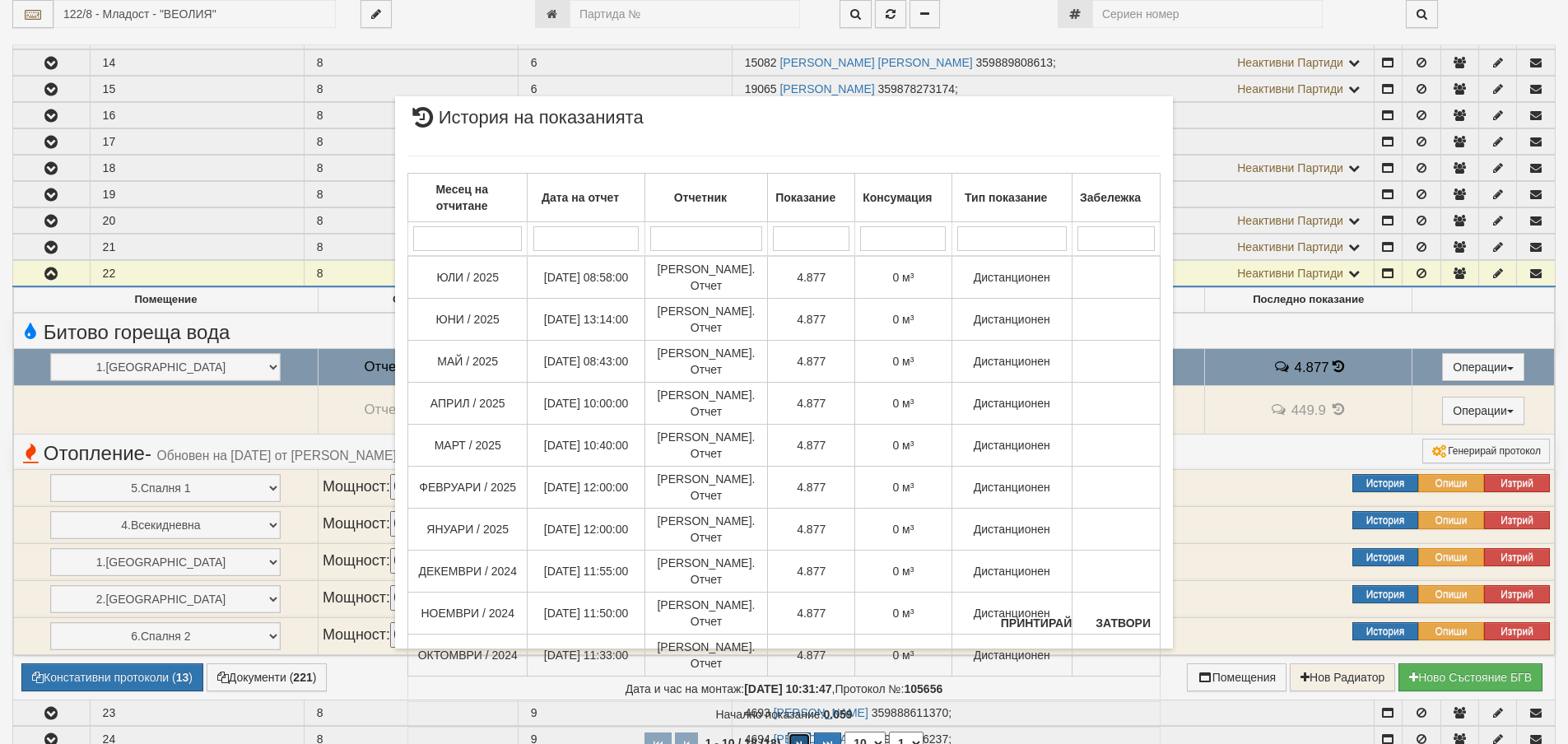
click at [796, 732] on button "button" at bounding box center [799, 745] width 23 height 25
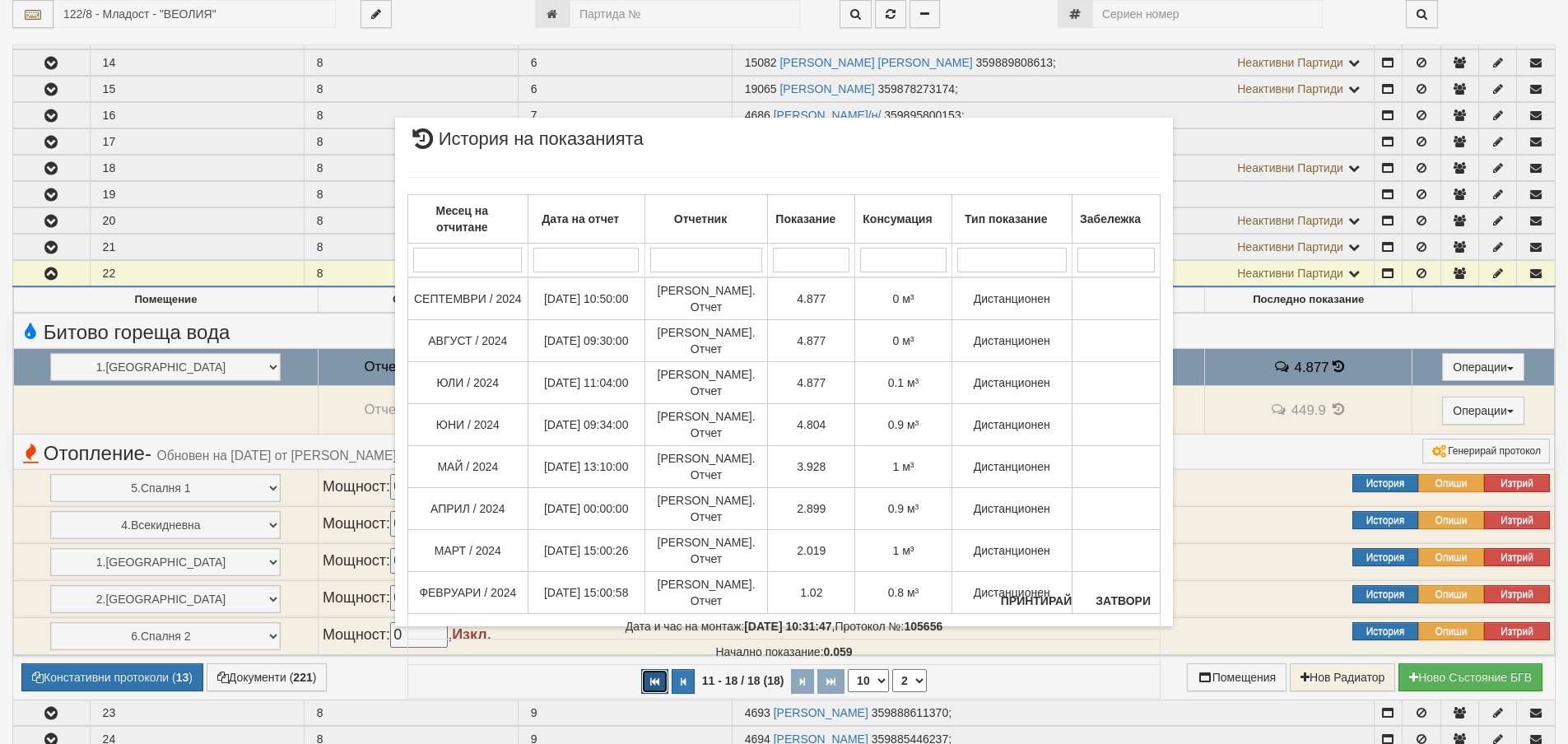
click at [665, 670] on button "button" at bounding box center [655, 682] width 27 height 25
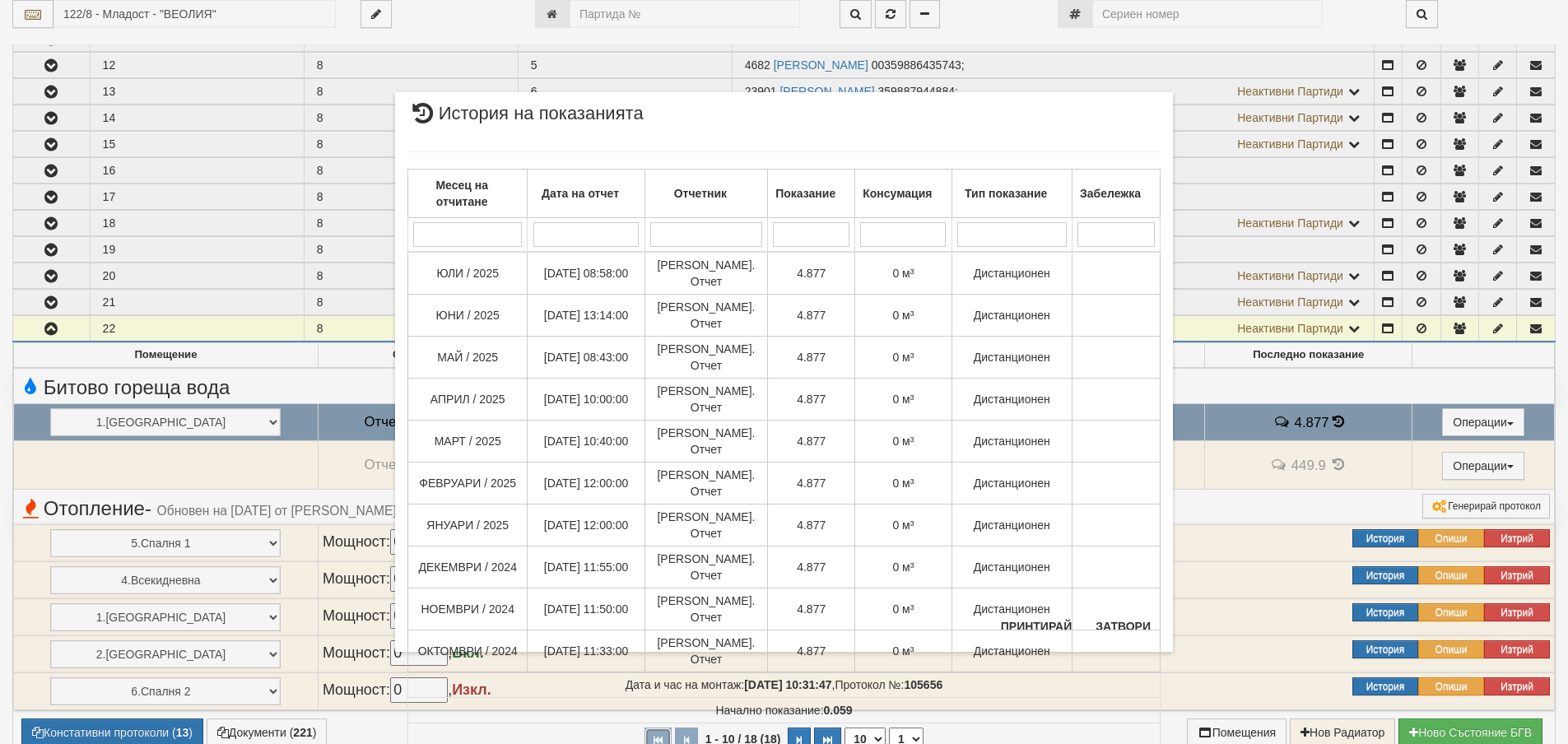
scroll to position [576, 0]
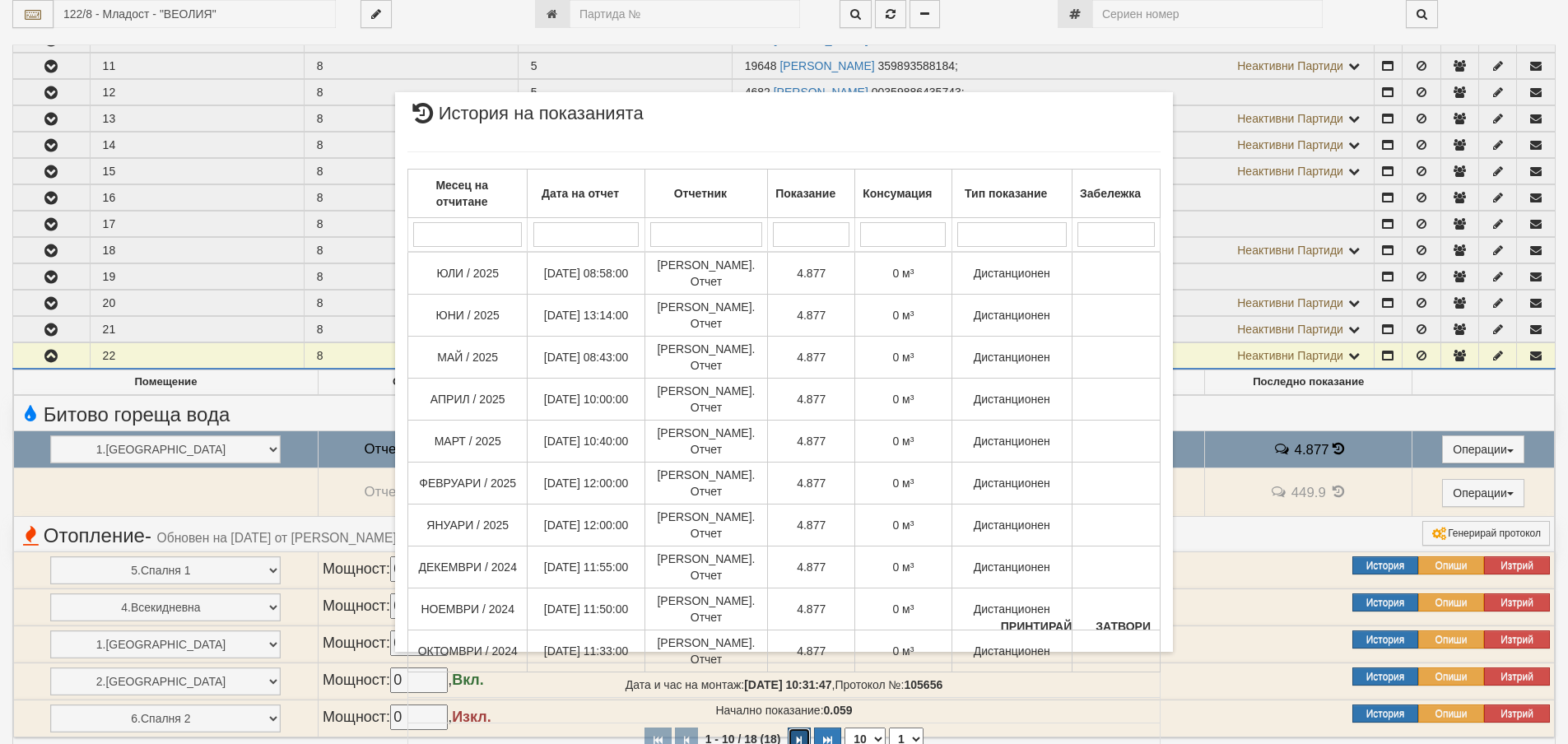
click at [793, 727] on button "button" at bounding box center [799, 740] width 23 height 25
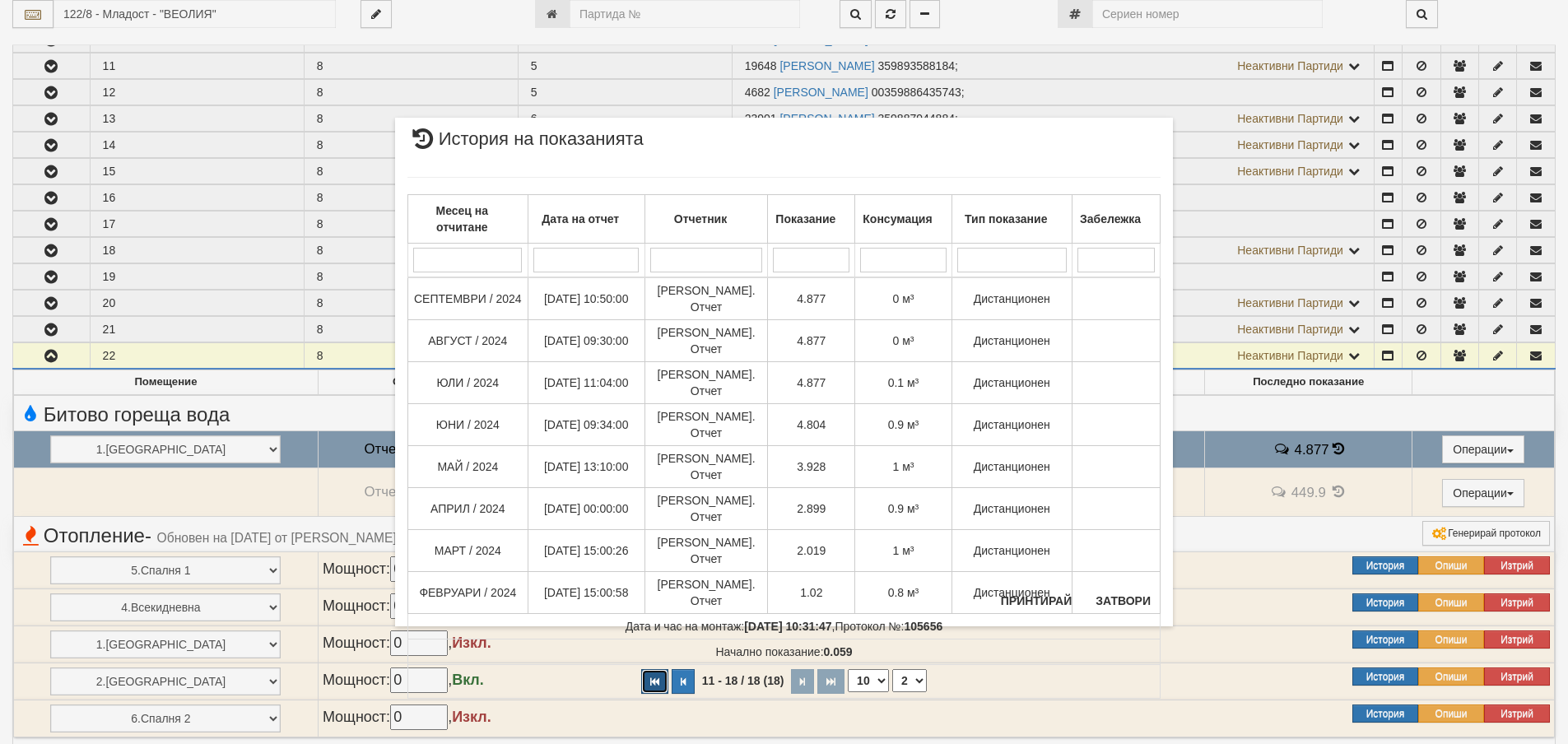
click at [656, 670] on button "button" at bounding box center [655, 682] width 27 height 25
select select "1"
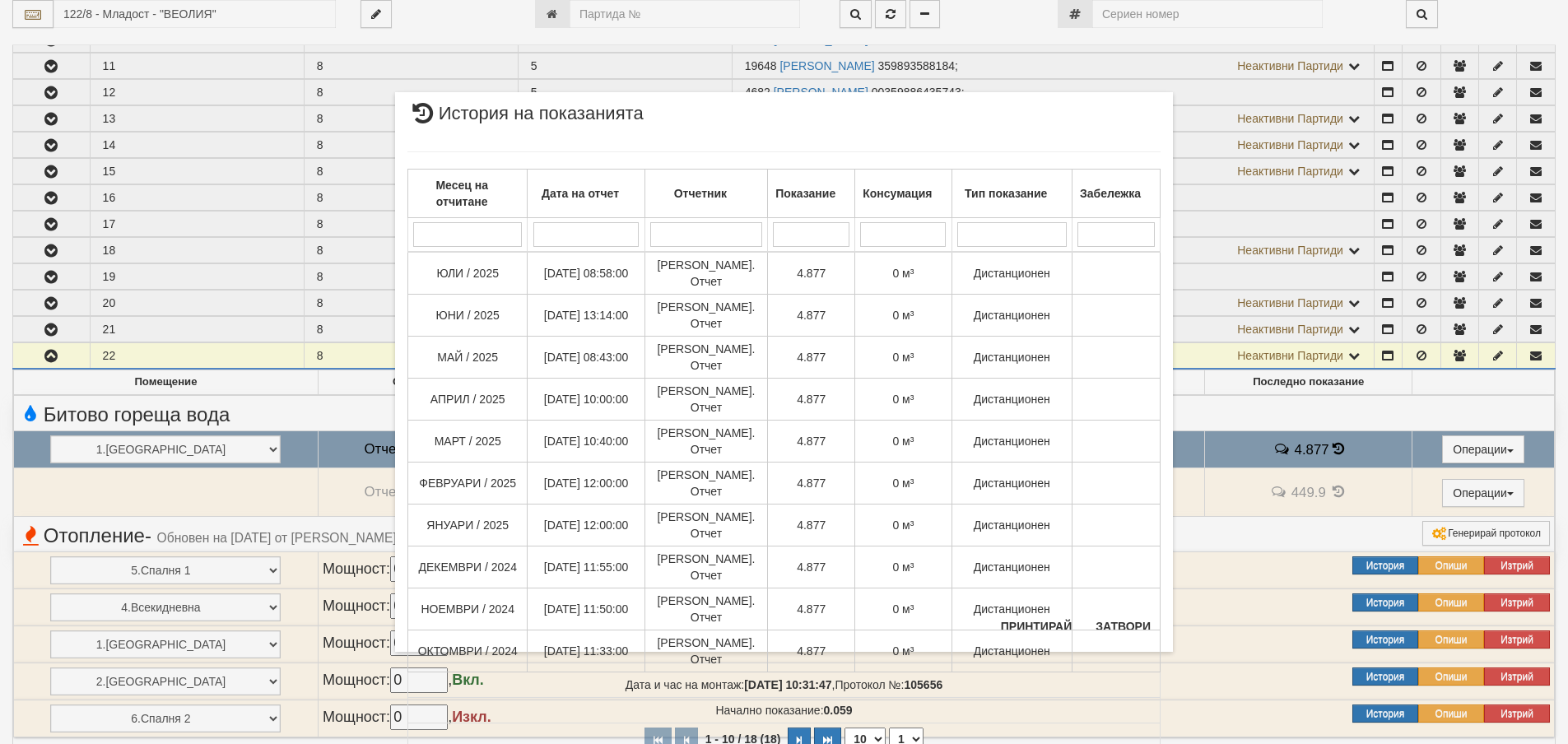
click at [866, 727] on select "10 20 30 40" at bounding box center [865, 739] width 41 height 23
select select "20"
click at [845, 751] on select "10 20 30 40" at bounding box center [865, 739] width 41 height 23
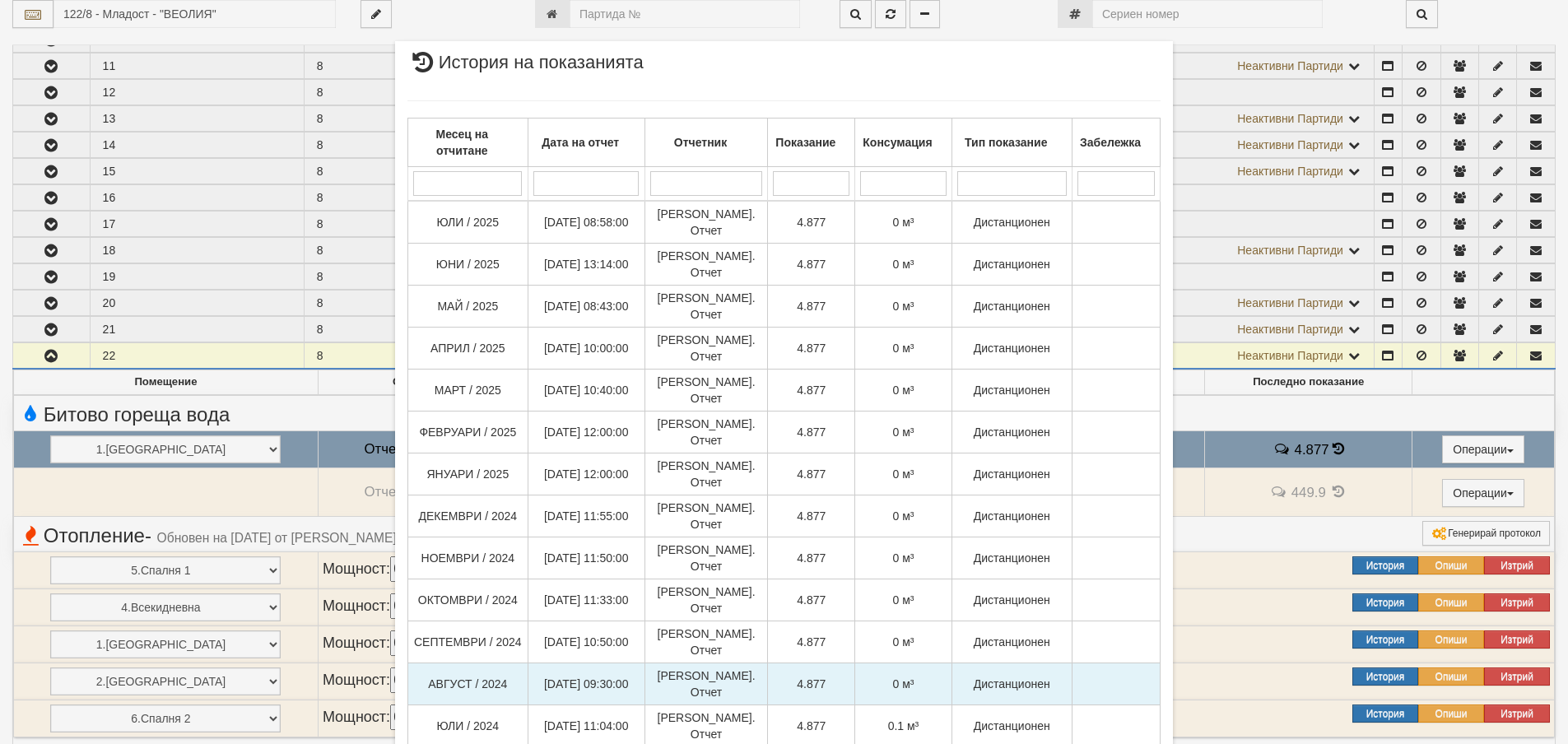
scroll to position [83, 0]
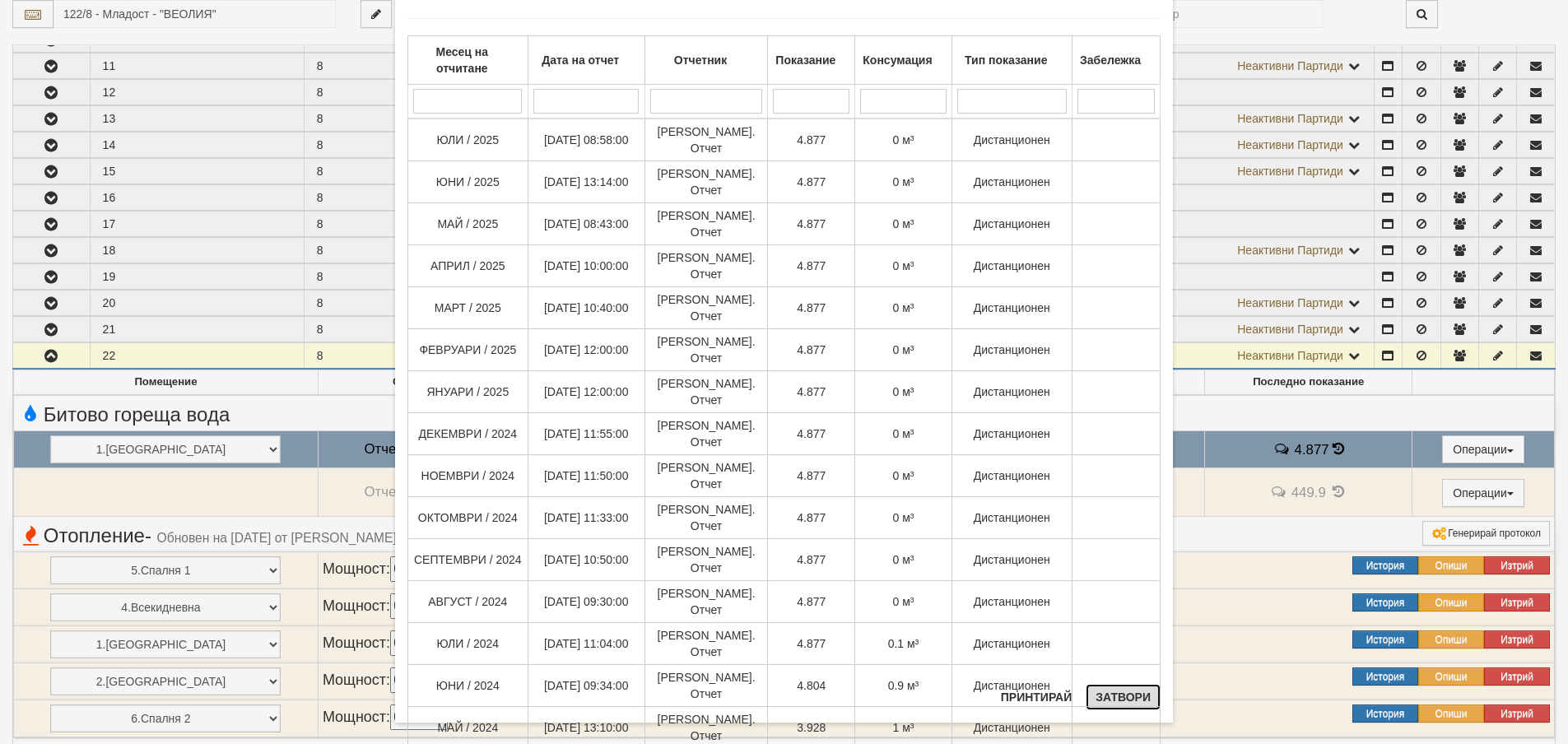
click at [1130, 688] on button "Затвори" at bounding box center [1123, 697] width 75 height 26
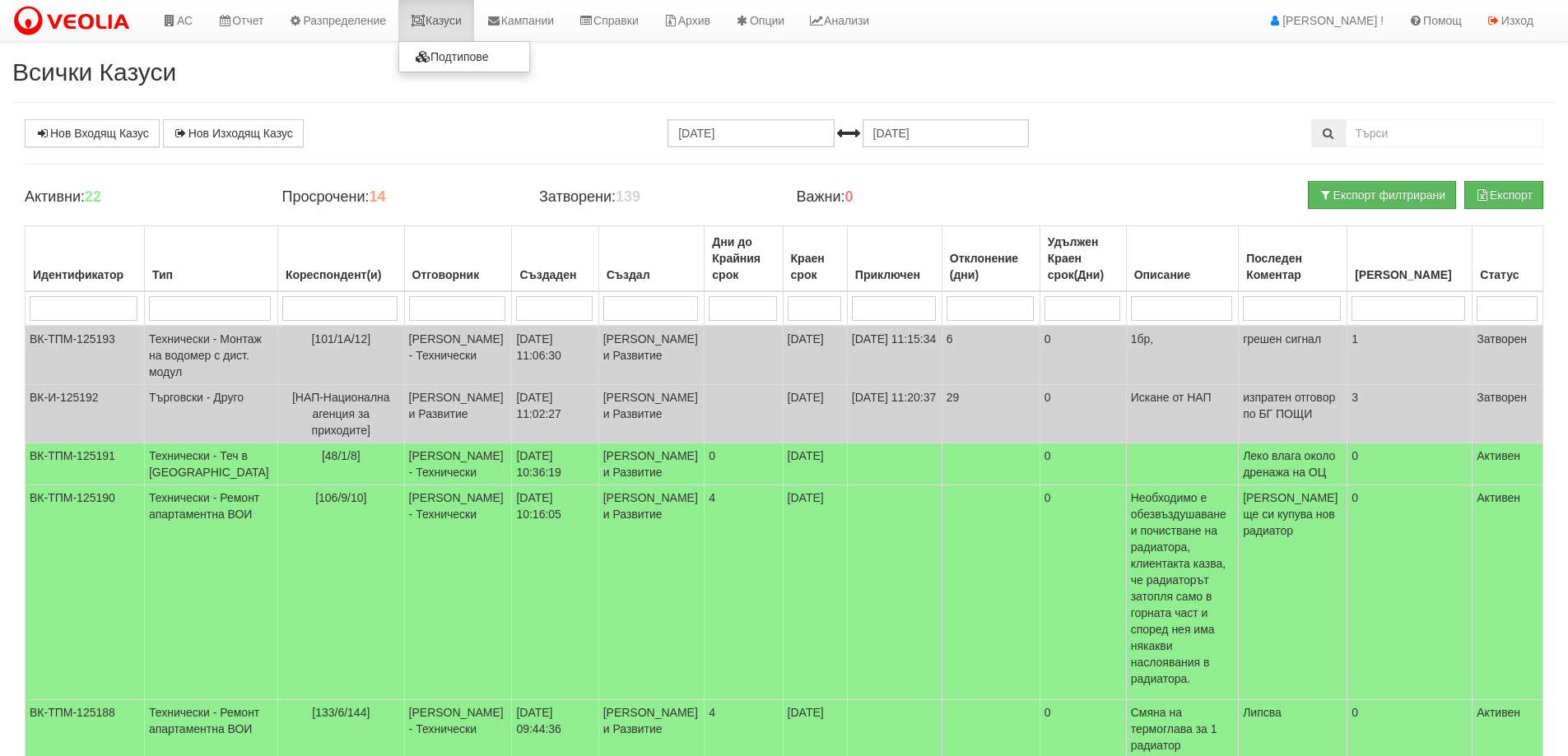
click at [448, 28] on link "Казуси" at bounding box center [437, 21] width 76 height 41
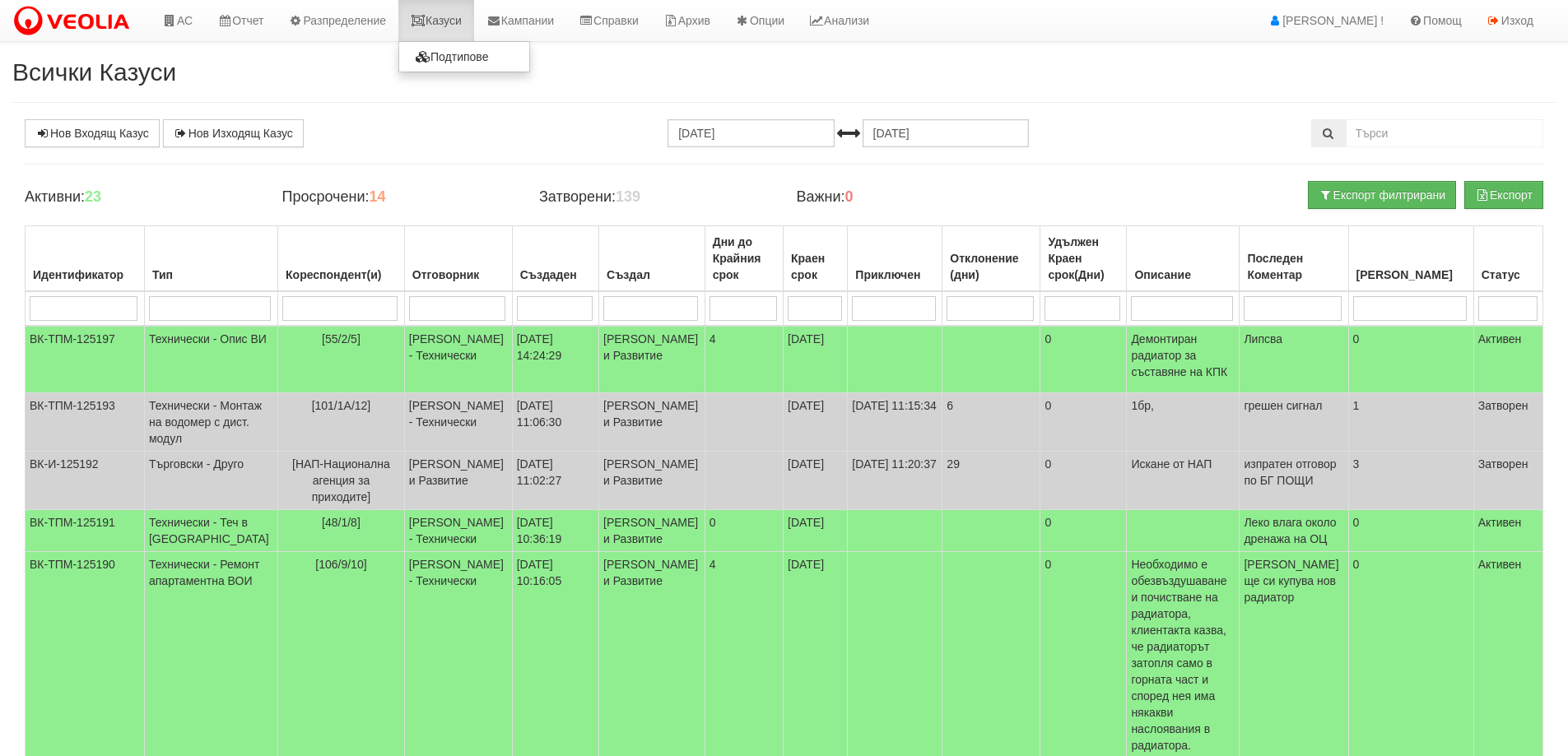
click at [463, 33] on link "Казуси" at bounding box center [437, 21] width 76 height 41
